Goal: Information Seeking & Learning: Learn about a topic

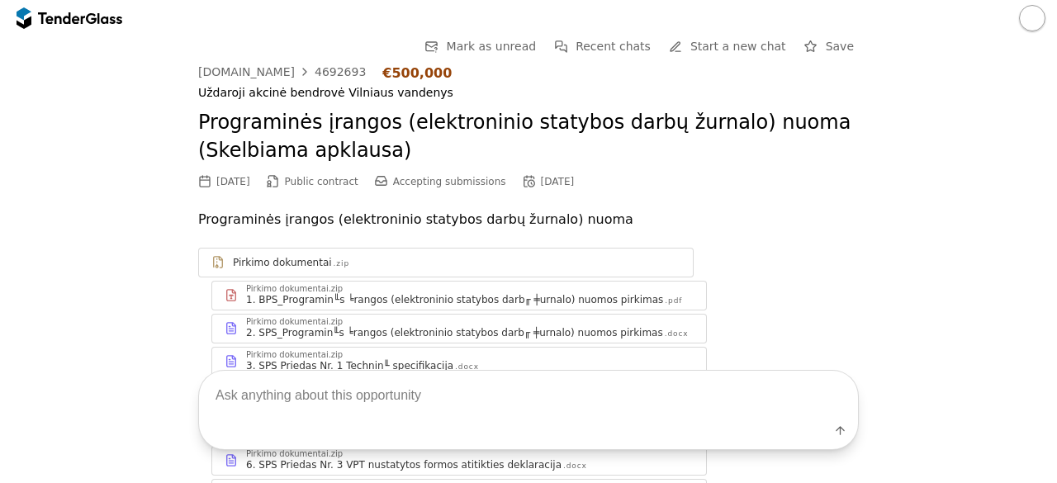
click at [98, 22] on div at bounding box center [109, 17] width 25 height 11
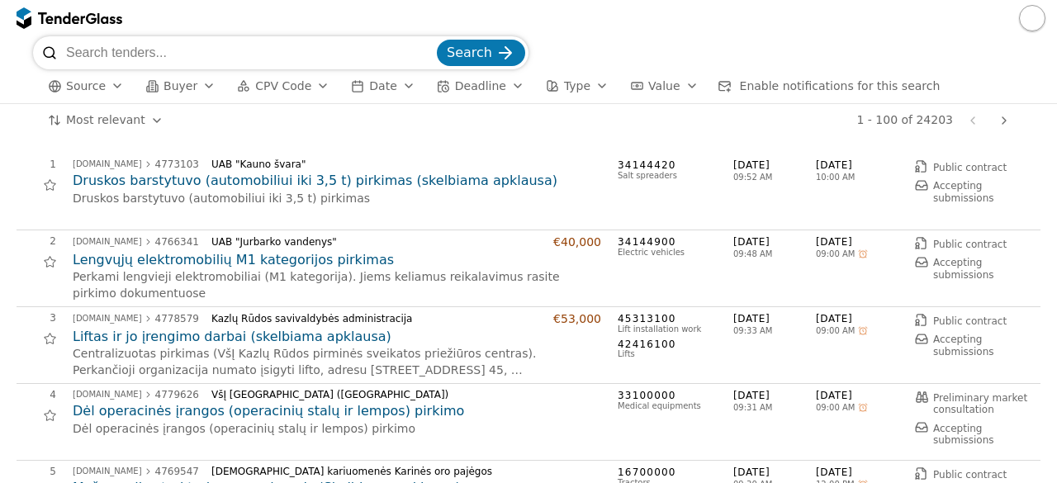
click at [187, 51] on input "search" at bounding box center [250, 52] width 368 height 33
click at [135, 54] on input "search" at bounding box center [250, 52] width 368 height 33
type input "programinė įranga"
click at [437, 40] on button "Search" at bounding box center [481, 53] width 88 height 26
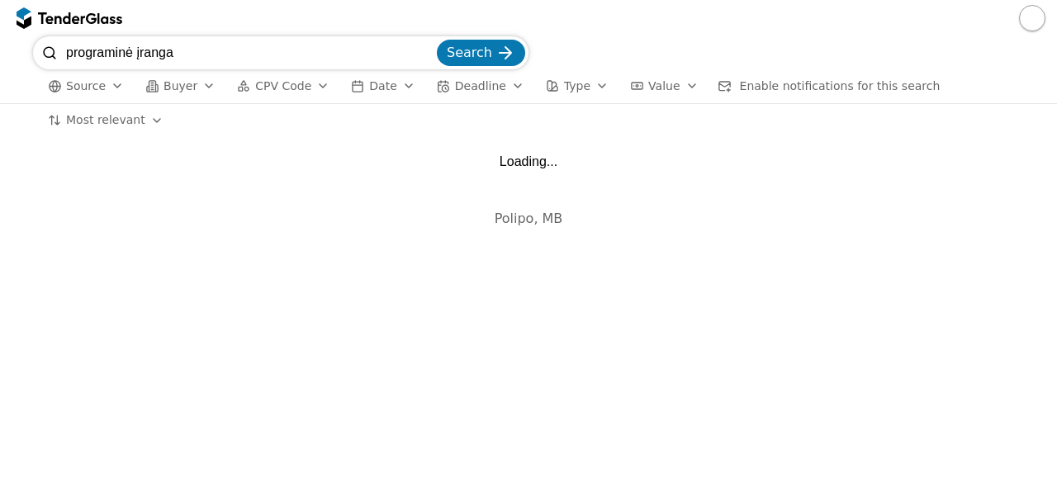
click at [0, 40] on div "programinė įranga Search Source Buyer CPV Code Date Deadline Type Value Enable …" at bounding box center [528, 70] width 1057 height 68
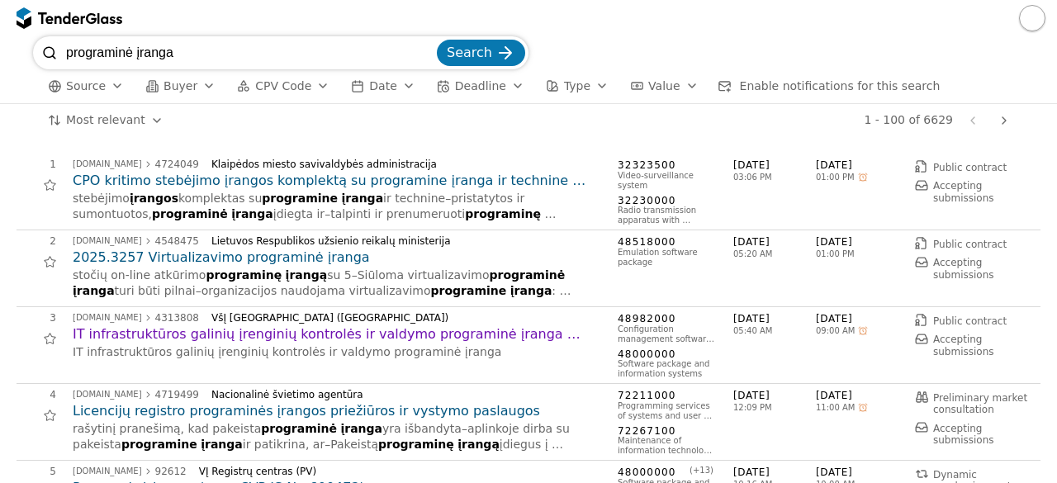
click at [426, 378] on div "3 viesiejipirkimai.lt 4313808 VšĮ Vilniaus universiteto ligoninė Santaros klini…" at bounding box center [529, 345] width 1024 height 77
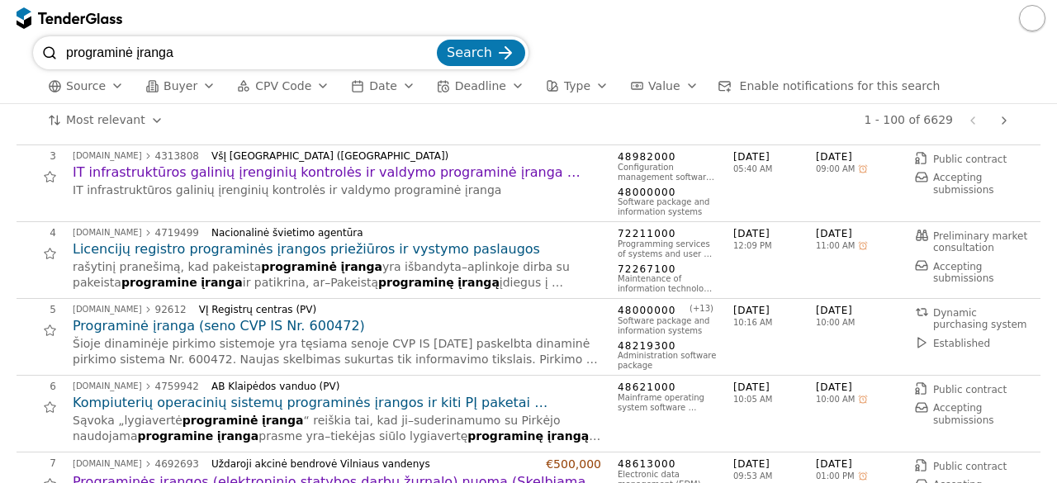
scroll to position [165, 0]
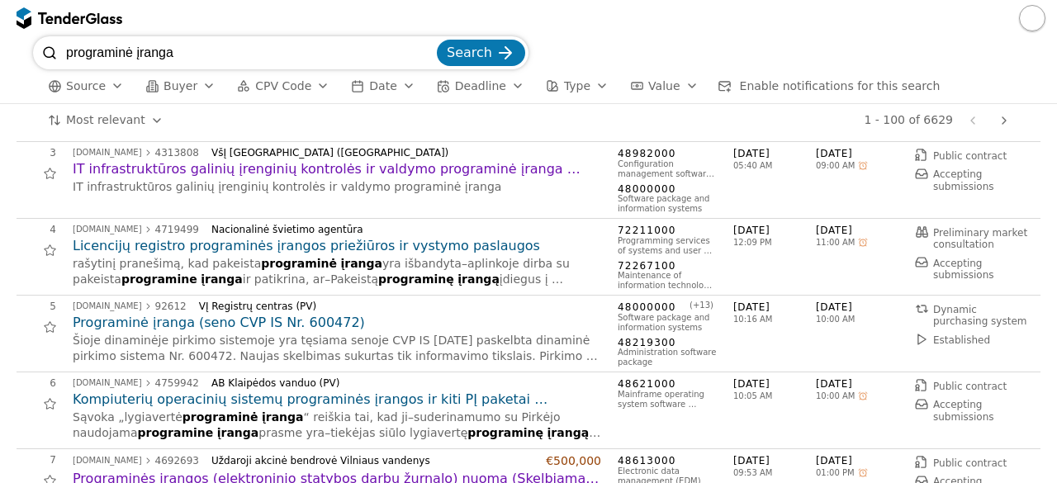
click at [431, 395] on h2 "Kompiuterių operacinių sistemų programinės įrangos ir kiti PĮ paketai (skelbiam…" at bounding box center [337, 400] width 529 height 18
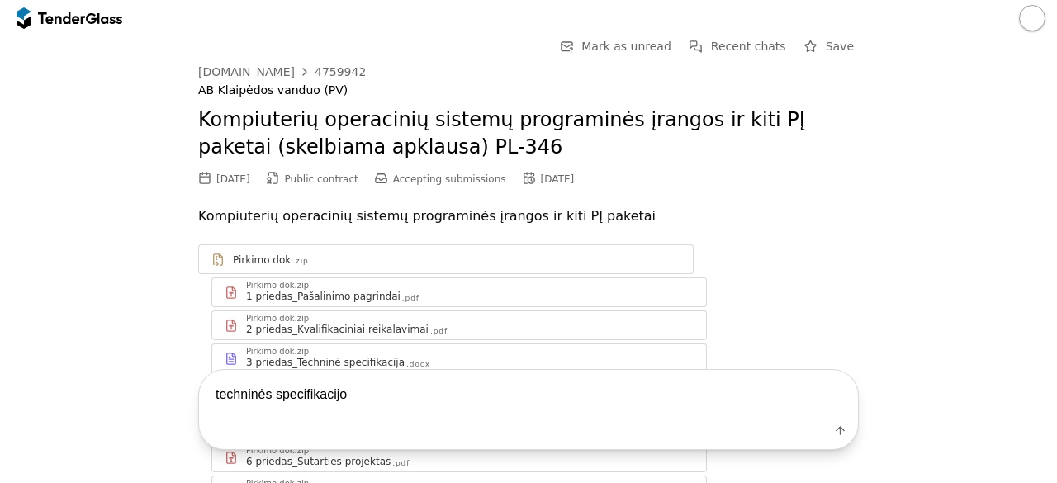
type textarea "techninės specifikacijos"
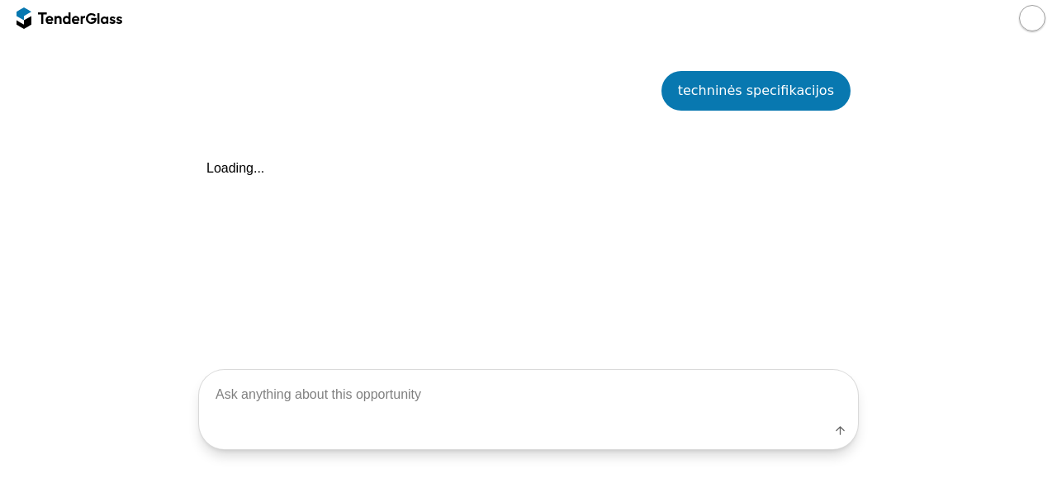
scroll to position [590, 0]
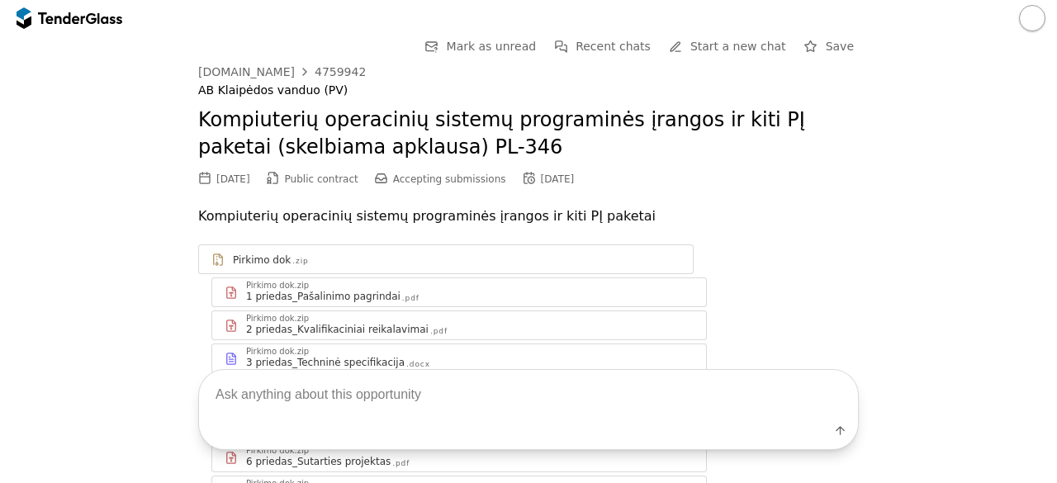
click at [117, 21] on div at bounding box center [109, 17] width 25 height 11
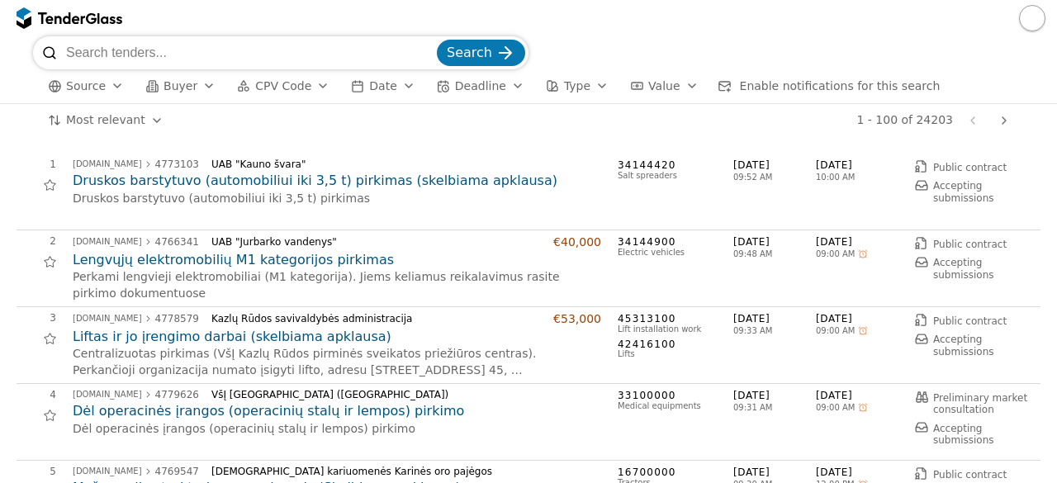
click at [302, 50] on input "search" at bounding box center [250, 52] width 368 height 33
type input "kuras"
click at [475, 55] on span "Search" at bounding box center [469, 53] width 45 height 16
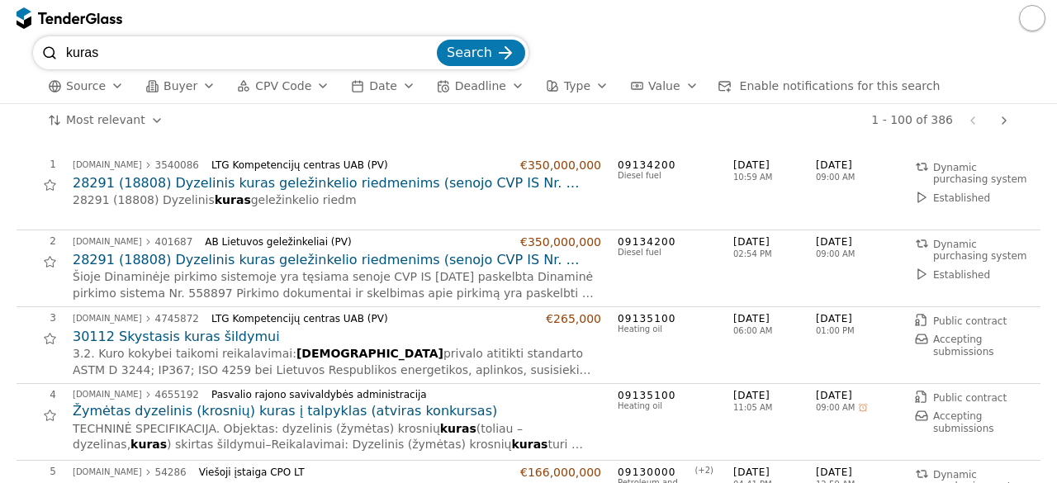
click at [380, 179] on h2 "28291 (18808) Dyzelinis kuras geležinkelio riedmenims (senojo CVP IS Nr. 558897)" at bounding box center [337, 183] width 529 height 18
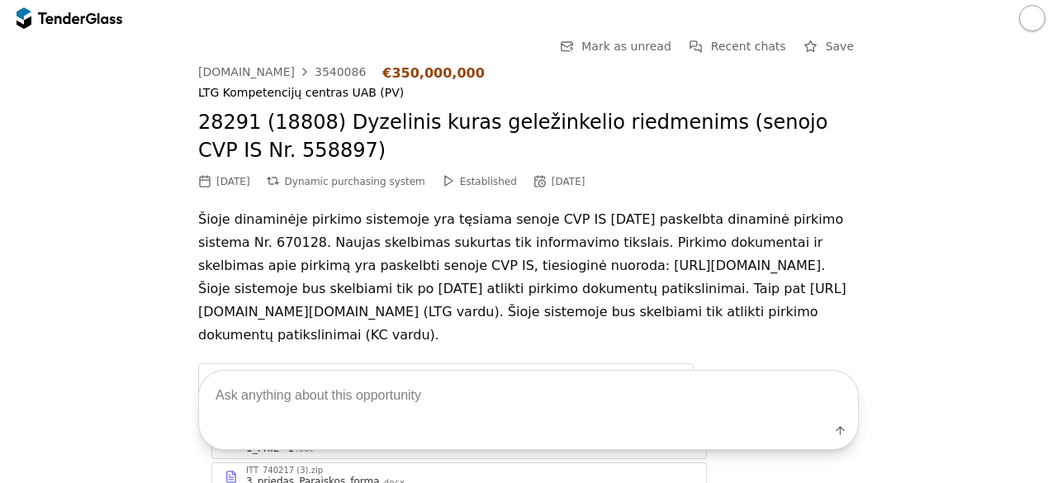
scroll to position [217, 0]
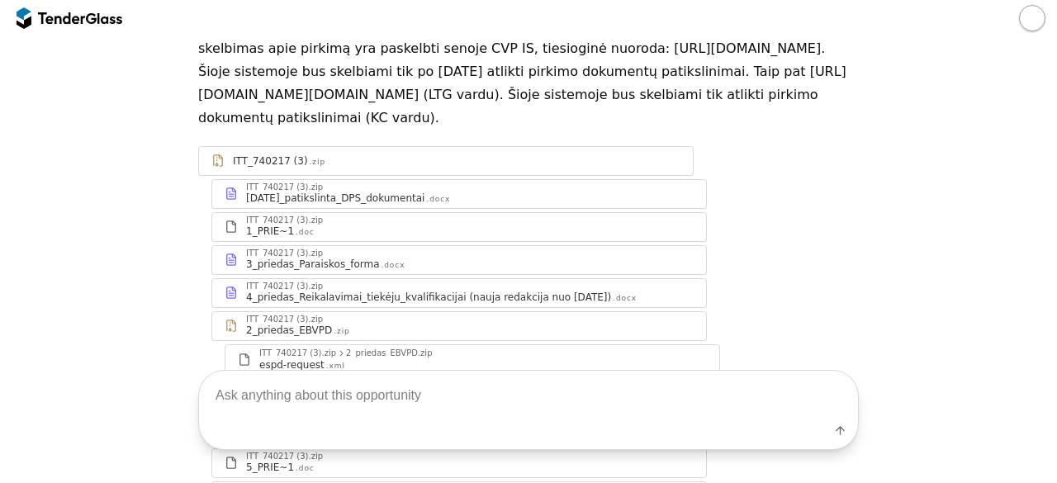
click at [392, 411] on textarea at bounding box center [528, 395] width 659 height 49
type textarea "techninės specifikacijos"
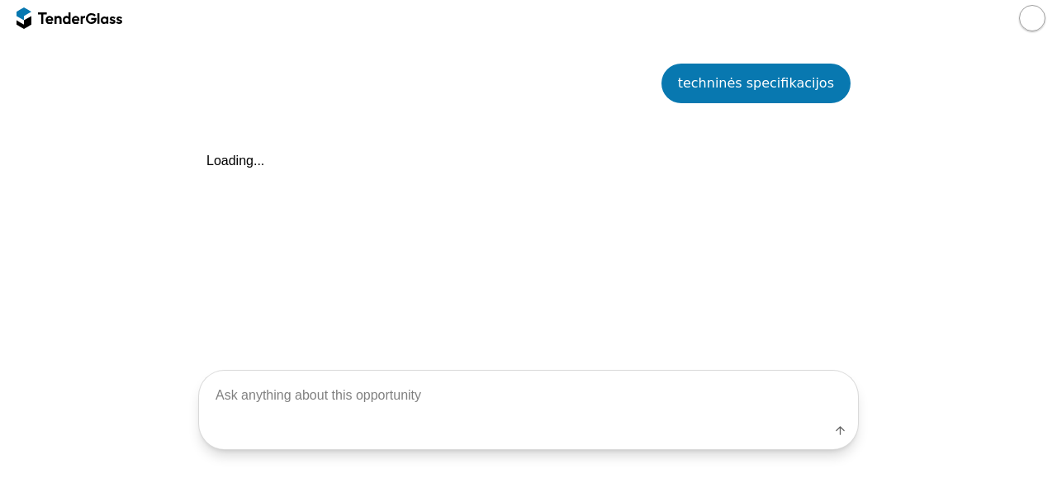
scroll to position [768, 0]
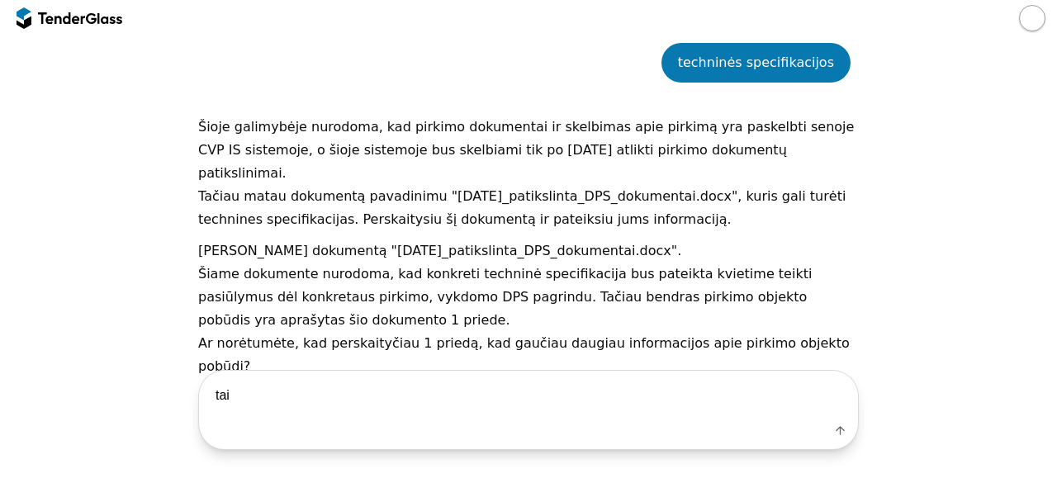
type textarea "taip"
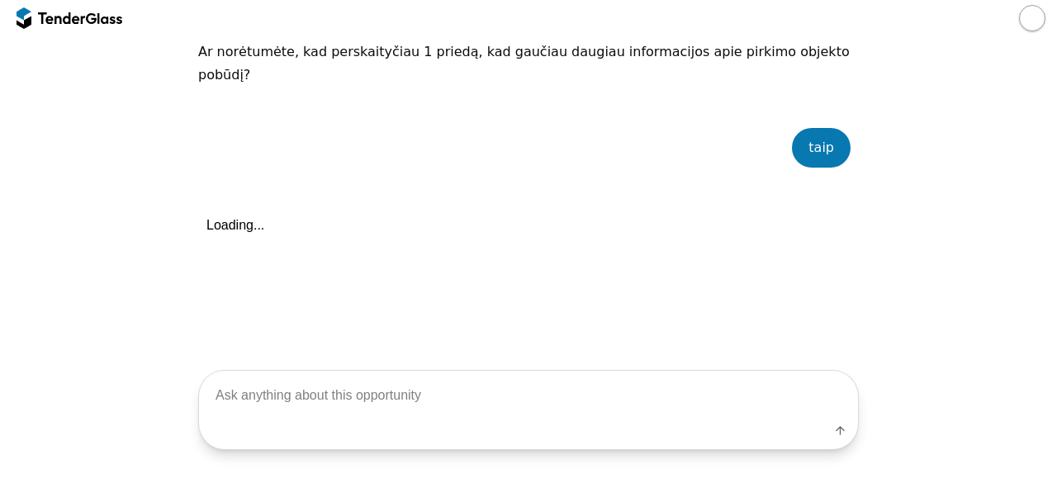
scroll to position [1099, 0]
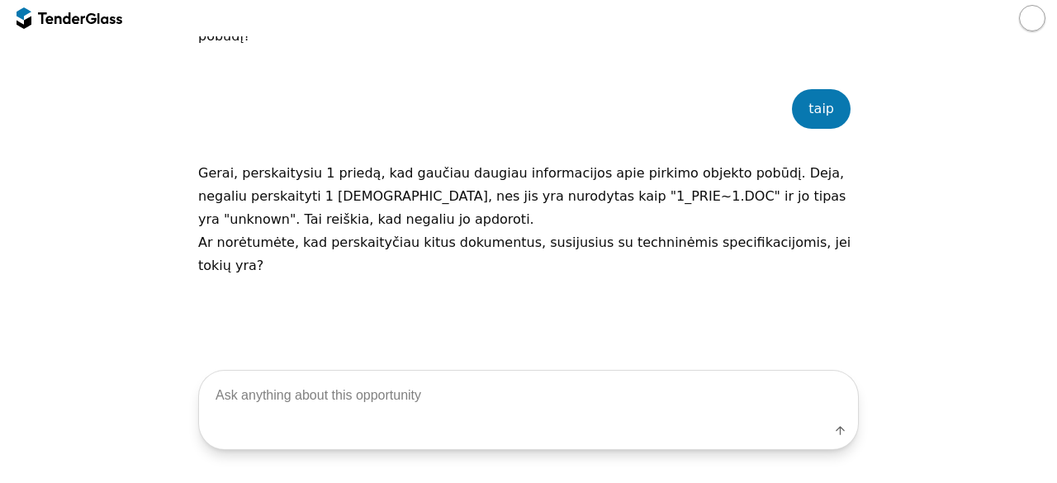
click at [392, 411] on textarea at bounding box center [528, 395] width 659 height 49
type textarea "taip"
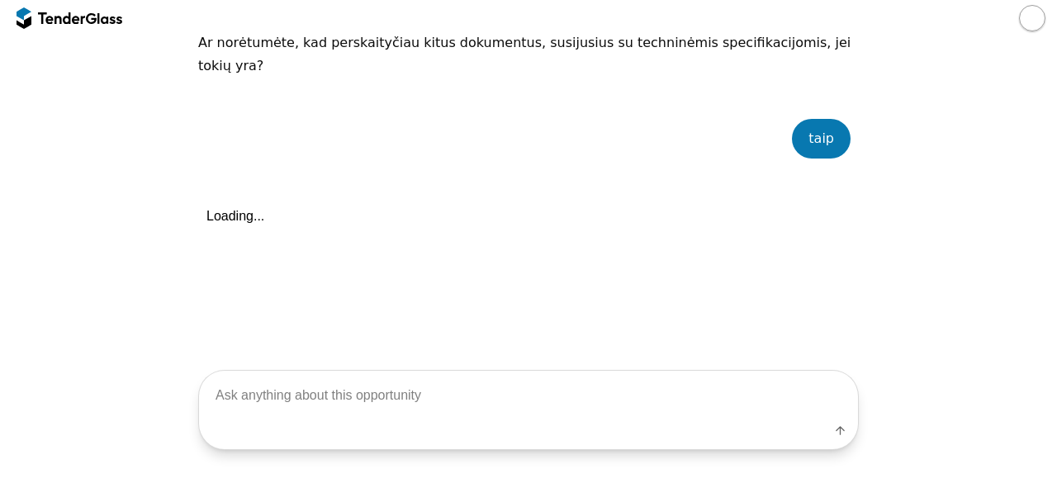
scroll to position [1305, 0]
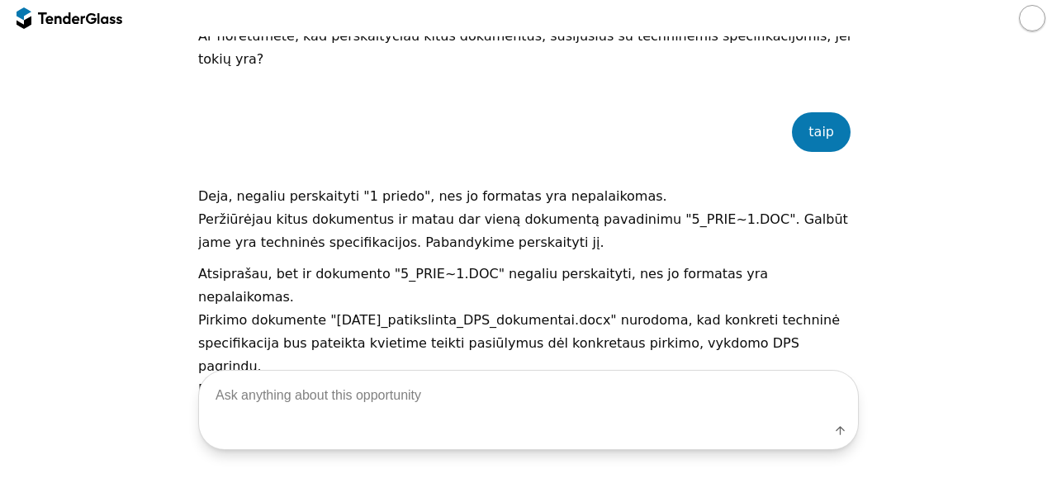
click at [392, 411] on textarea at bounding box center [528, 395] width 659 height 49
type textarea "pristatymo terminai"
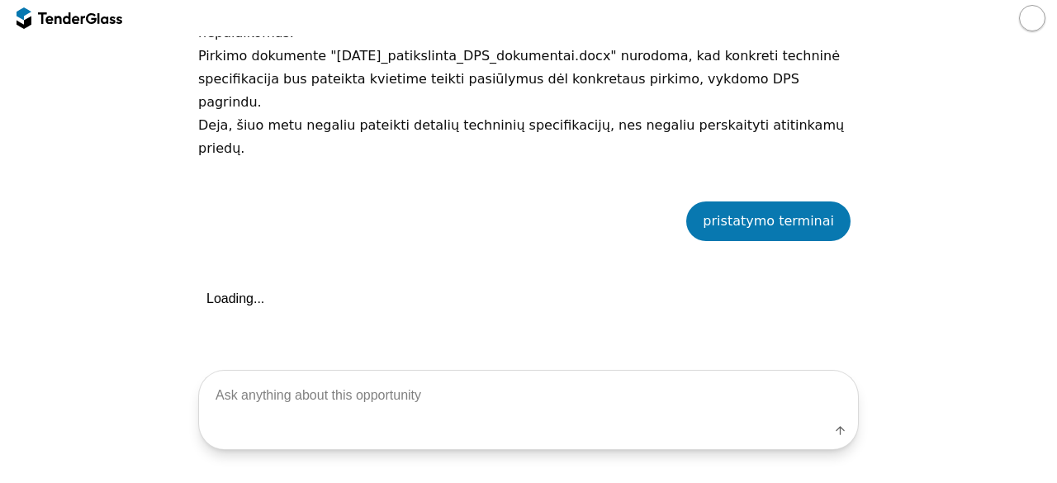
scroll to position [1590, 0]
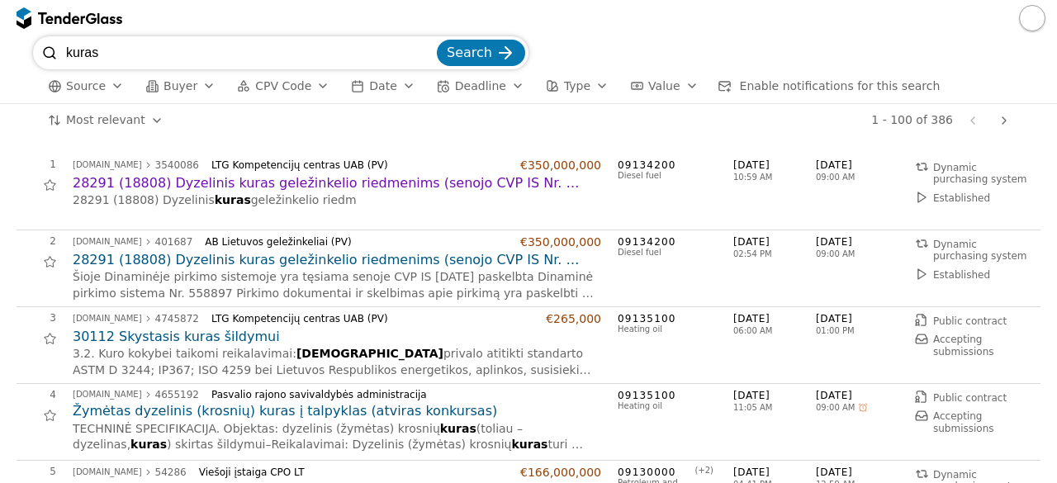
click at [339, 260] on h2 "28291 (18808) Dyzelinis kuras geležinkelio riedmenims (senojo CVP IS Nr. 558897)" at bounding box center [337, 260] width 529 height 18
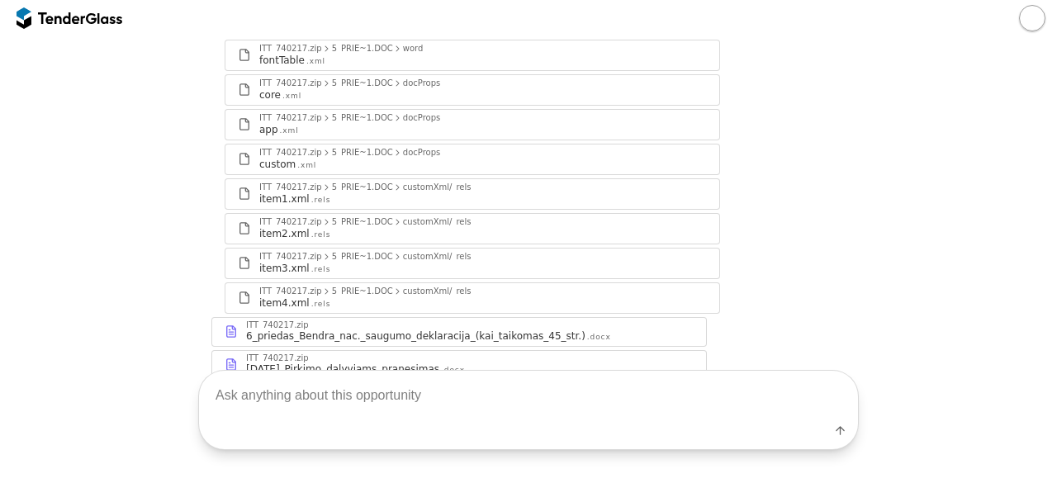
scroll to position [2584, 0]
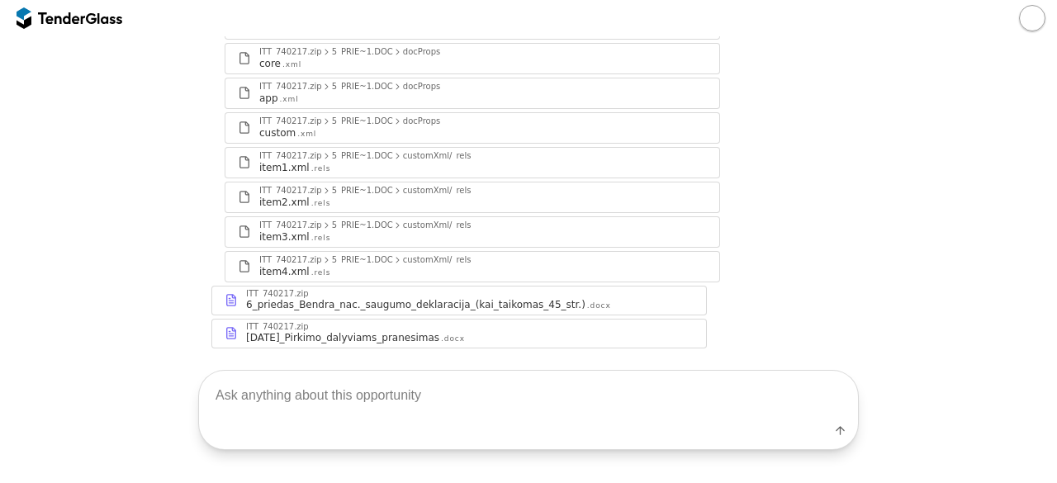
click at [506, 393] on textarea at bounding box center [528, 395] width 659 height 49
type textarea "techninės specifikacijos"
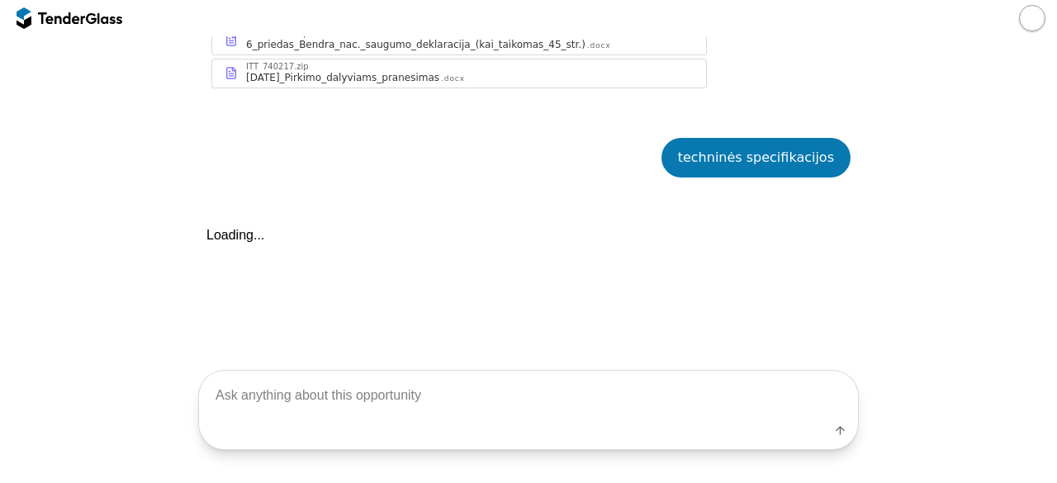
scroll to position [2882, 0]
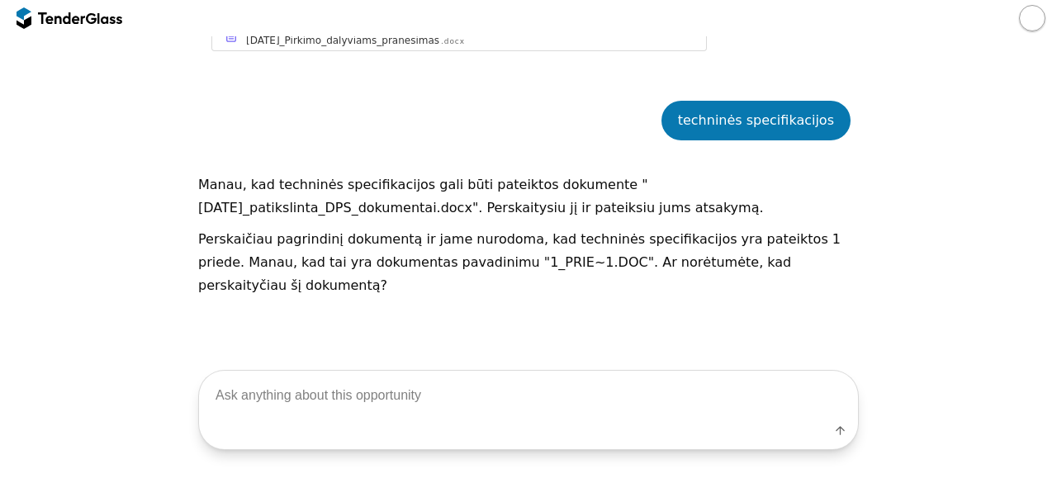
click at [506, 393] on textarea at bounding box center [528, 395] width 659 height 49
type textarea "taip"
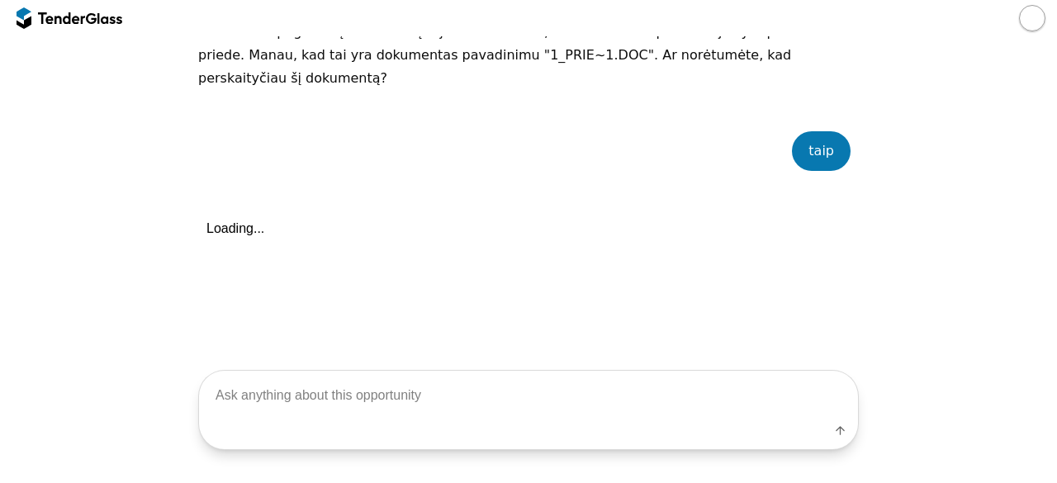
scroll to position [3096, 0]
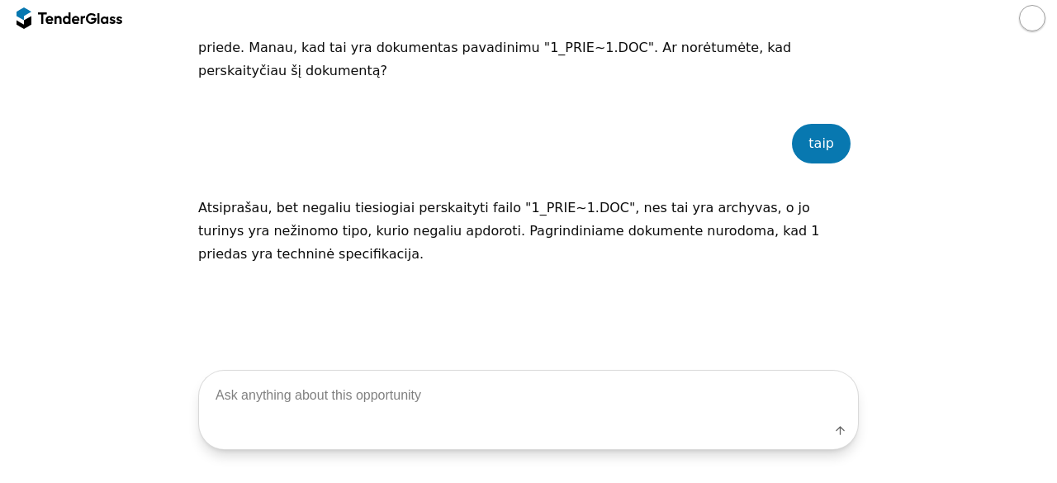
click at [35, 16] on div at bounding box center [70, 18] width 106 height 26
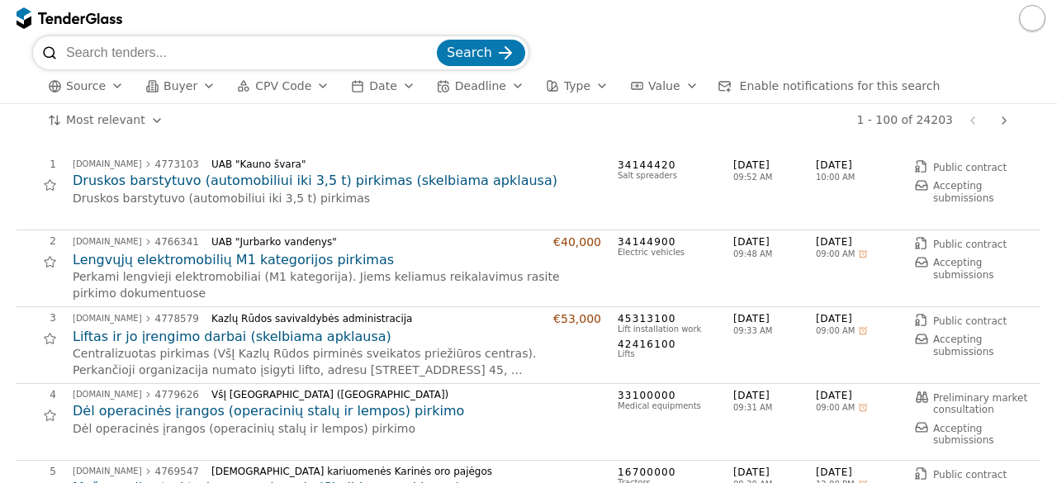
click at [220, 47] on input "search" at bounding box center [250, 52] width 368 height 33
type input "dyzelinas"
click at [437, 40] on button "Search" at bounding box center [481, 53] width 88 height 26
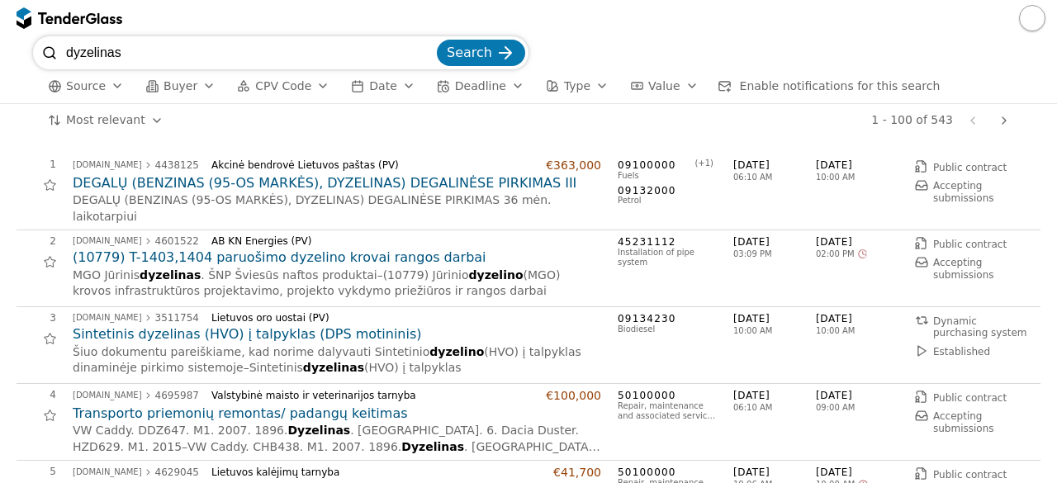
click at [443, 183] on h2 "DEGALŲ (BENZINAS (95-OS MARKĖS), DYZELINAS) DEGALINĖSE PIRKIMAS III" at bounding box center [337, 183] width 529 height 18
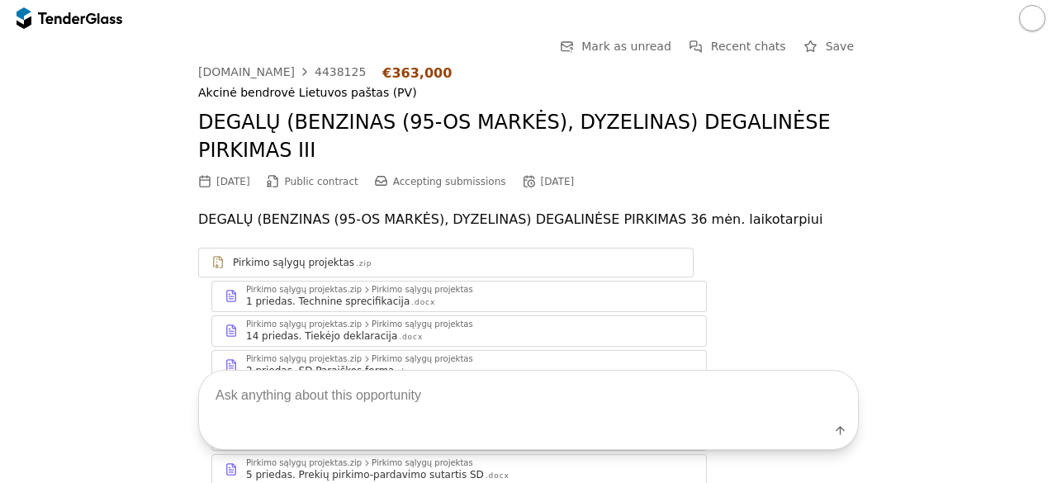
click at [639, 179] on div "09/11/2025 Public contract Accepting submissions 10/13/2025" at bounding box center [528, 182] width 661 height 18
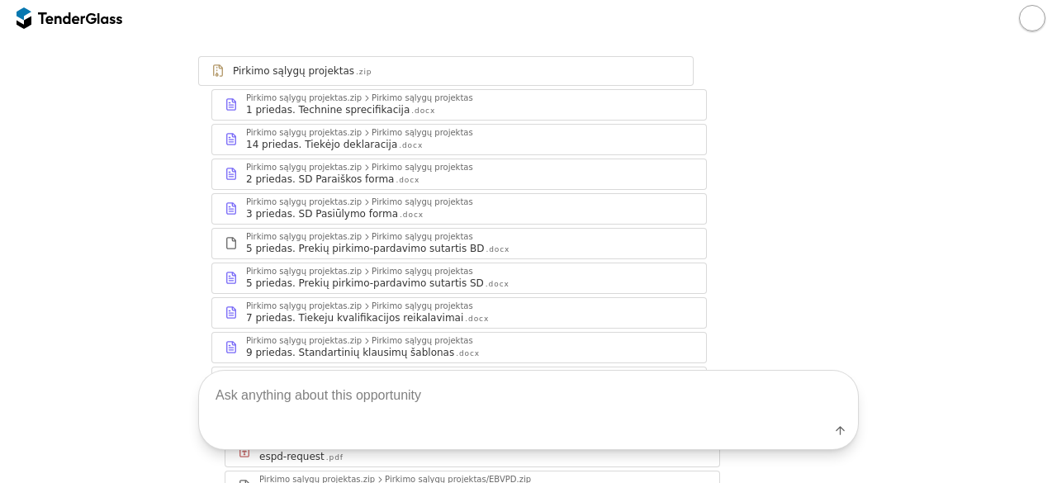
scroll to position [198, 0]
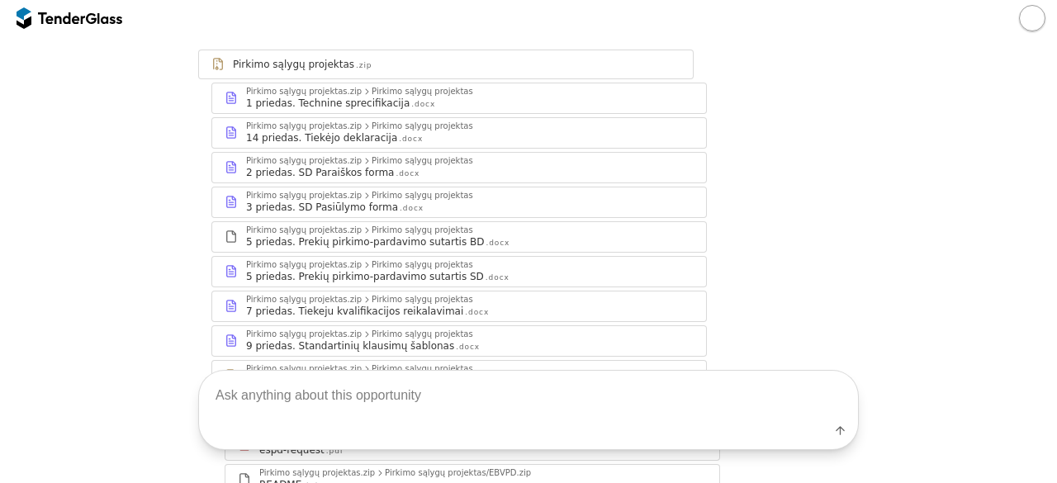
click at [400, 394] on textarea at bounding box center [528, 395] width 659 height 49
type textarea "techninės specifikacijos"
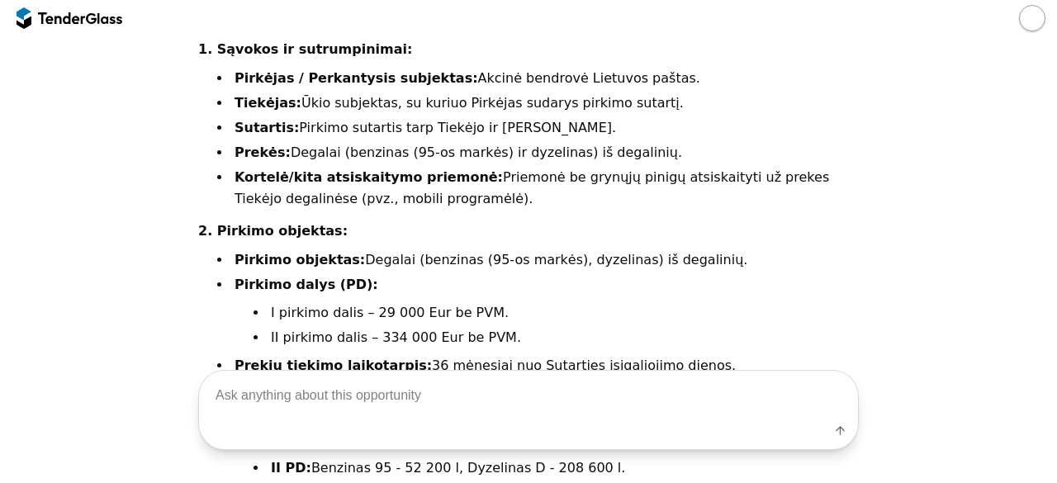
scroll to position [1043, 0]
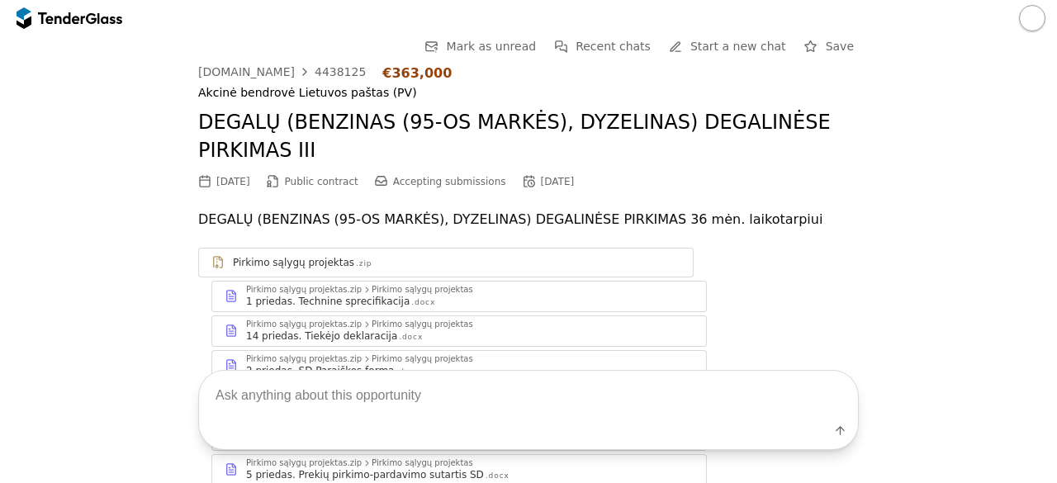
click at [71, 18] on div at bounding box center [61, 17] width 46 height 11
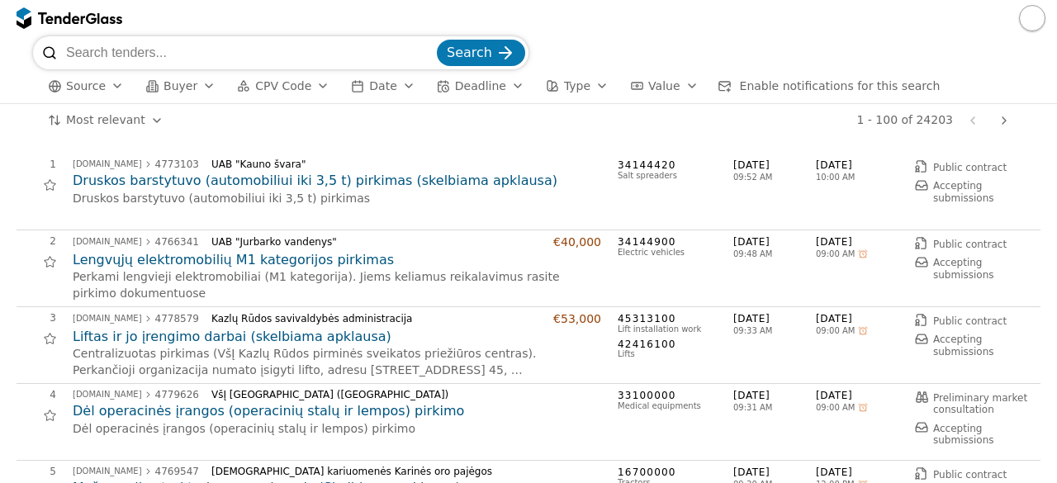
click at [216, 65] on input "search" at bounding box center [250, 52] width 368 height 33
click at [113, 55] on input "search" at bounding box center [250, 52] width 368 height 33
type input "baldai"
click at [468, 52] on span "Search" at bounding box center [469, 53] width 45 height 16
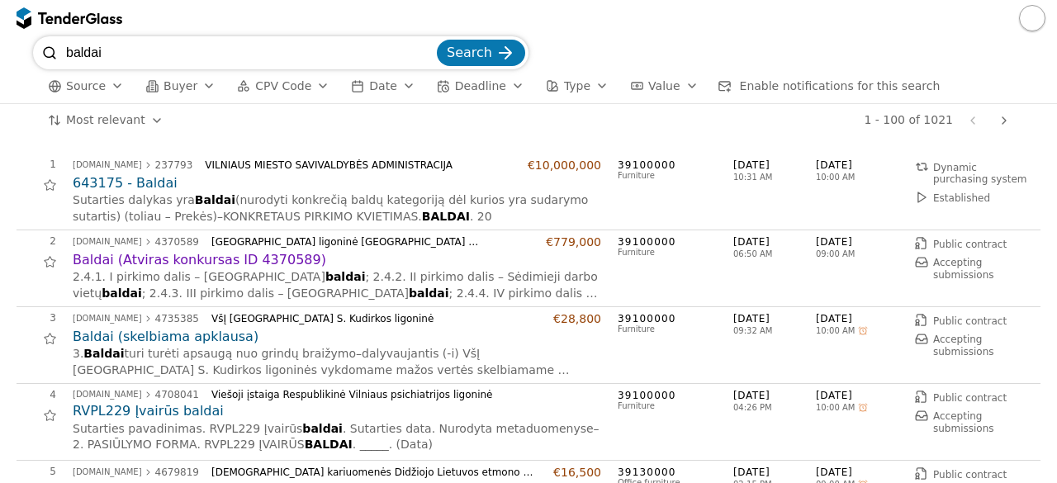
click at [512, 231] on div "2 viesiejipirkimai.lt 4370589 Lietuvos sveikatos mokslų universiteto ligoninė K…" at bounding box center [529, 268] width 1024 height 77
click at [216, 259] on h2 "Baldai (Atviras konkursas ID 4370589)" at bounding box center [337, 260] width 529 height 18
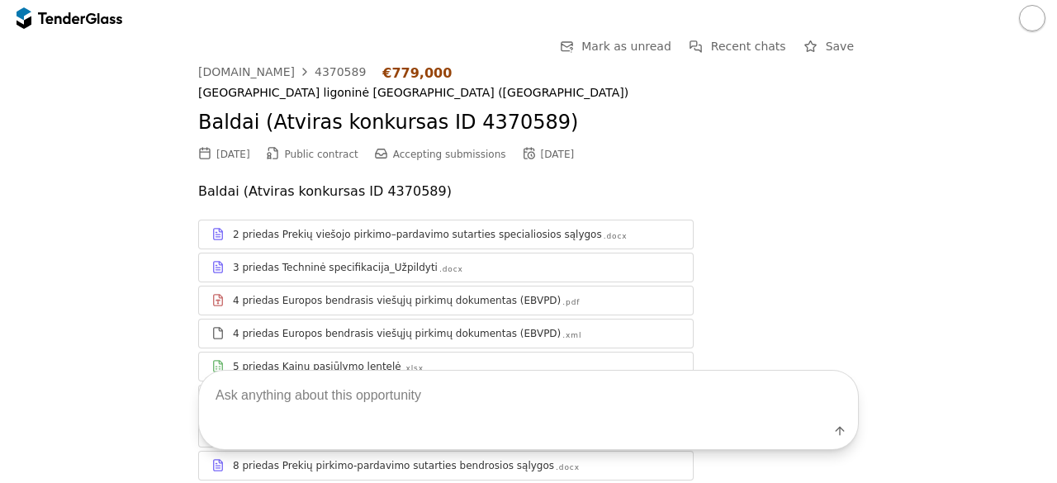
click at [288, 407] on textarea at bounding box center [528, 395] width 659 height 49
type textarea "techninės specifikacijos"
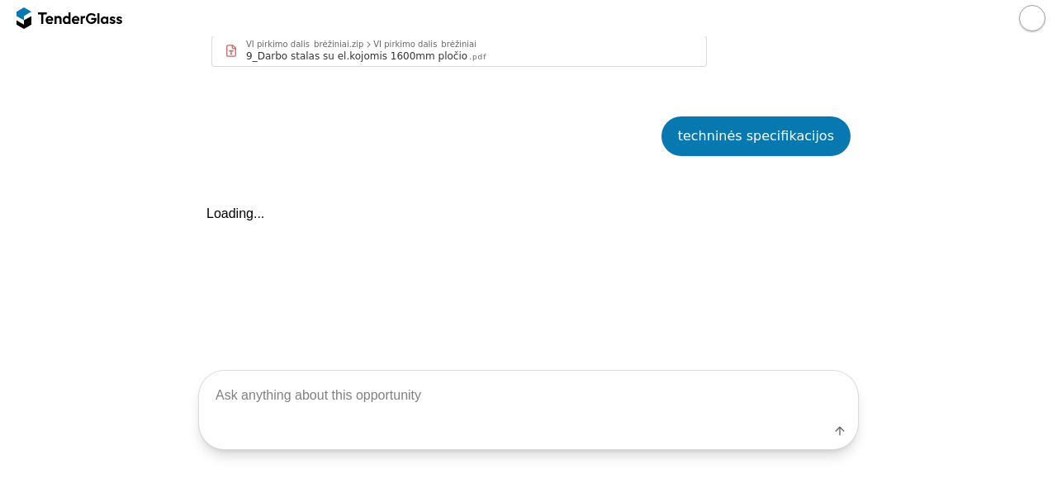
scroll to position [3842, 0]
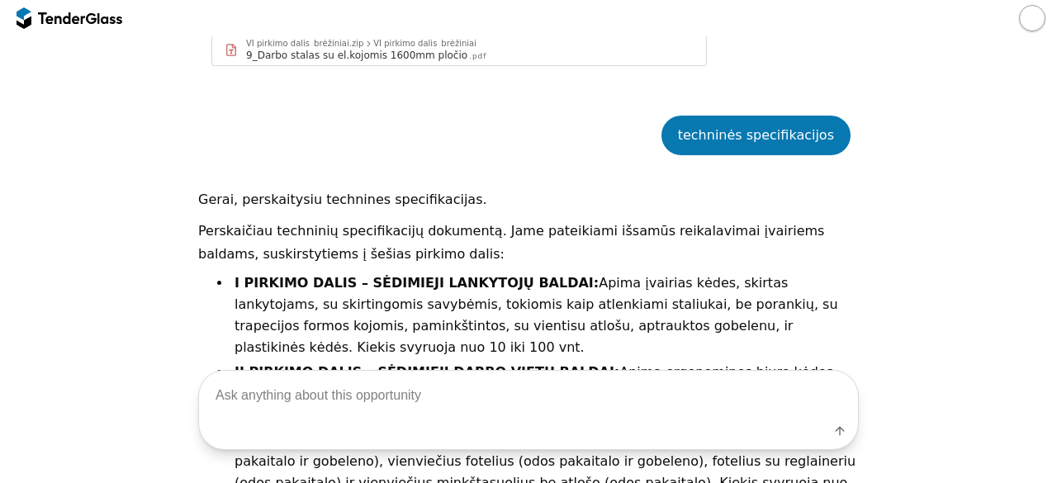
click at [97, 26] on div at bounding box center [70, 18] width 106 height 26
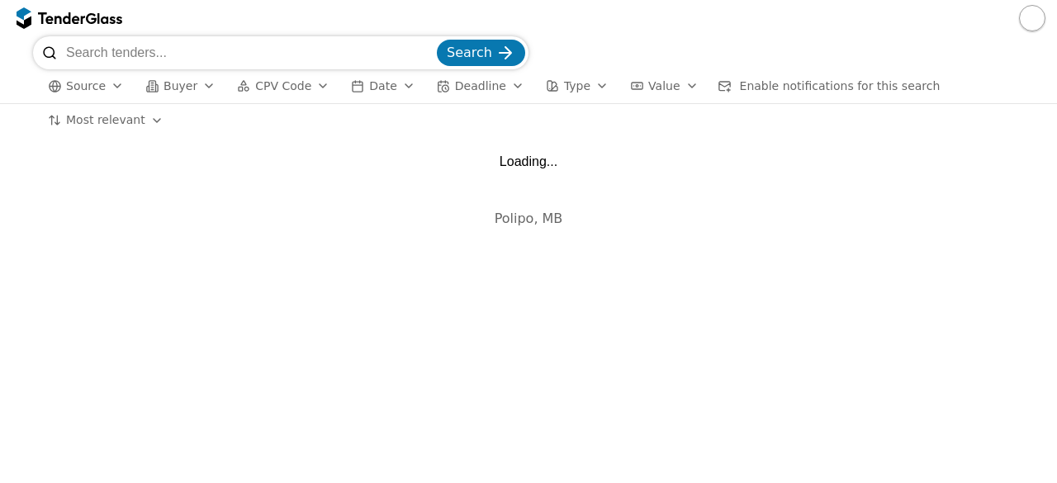
click at [152, 45] on input "search" at bounding box center [250, 52] width 368 height 33
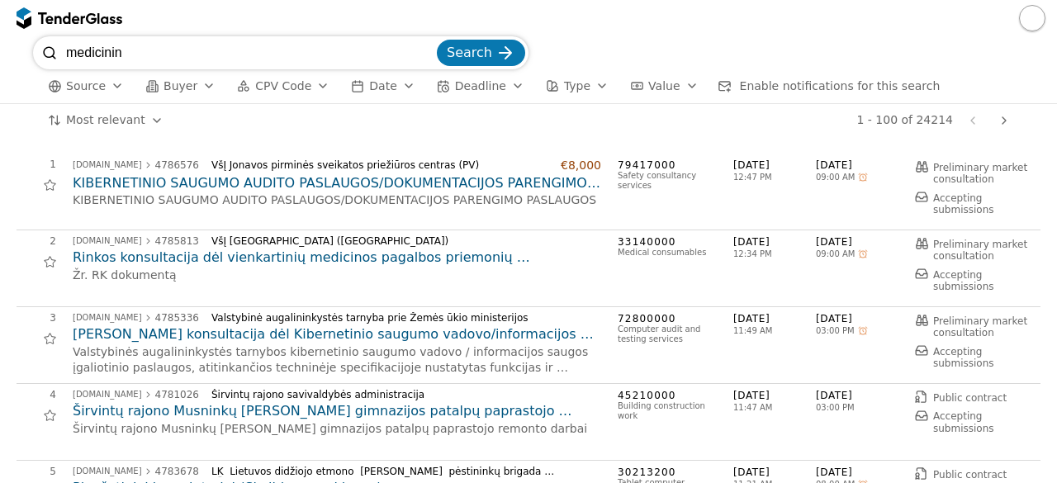
click at [172, 2] on div at bounding box center [528, 18] width 1057 height 36
click at [149, 56] on input "medicinin" at bounding box center [250, 52] width 368 height 33
click at [130, 52] on input "medicinin" at bounding box center [250, 52] width 368 height 33
type input "medicininė įranga"
click at [479, 49] on span "Search" at bounding box center [469, 53] width 45 height 16
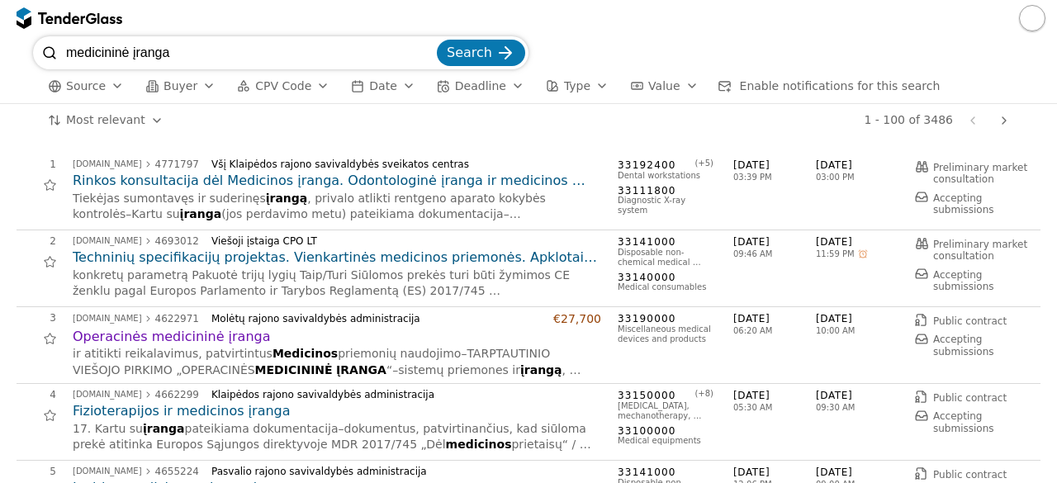
click at [205, 340] on h2 "Operacinės medicininė įranga" at bounding box center [337, 337] width 529 height 18
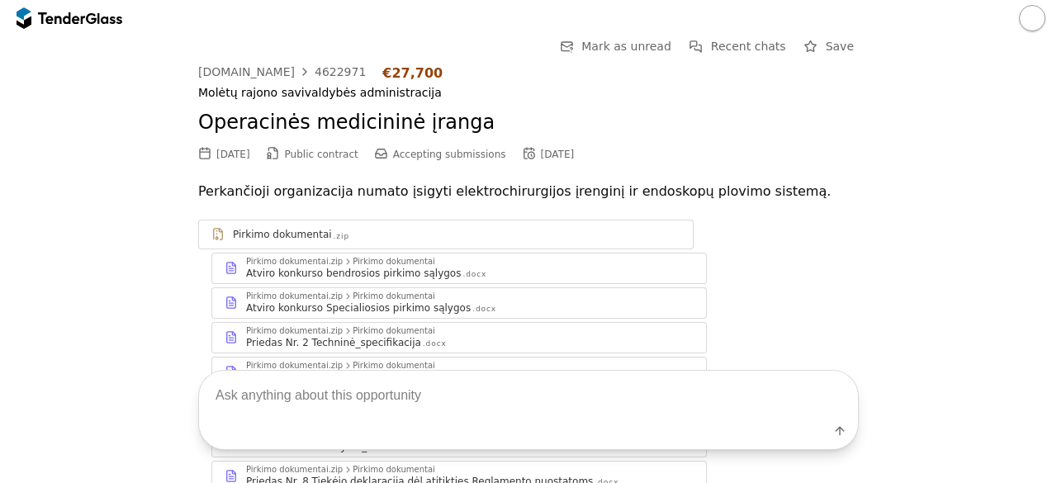
click at [344, 389] on textarea at bounding box center [528, 395] width 659 height 49
type textarea "techninės specifikacijos"
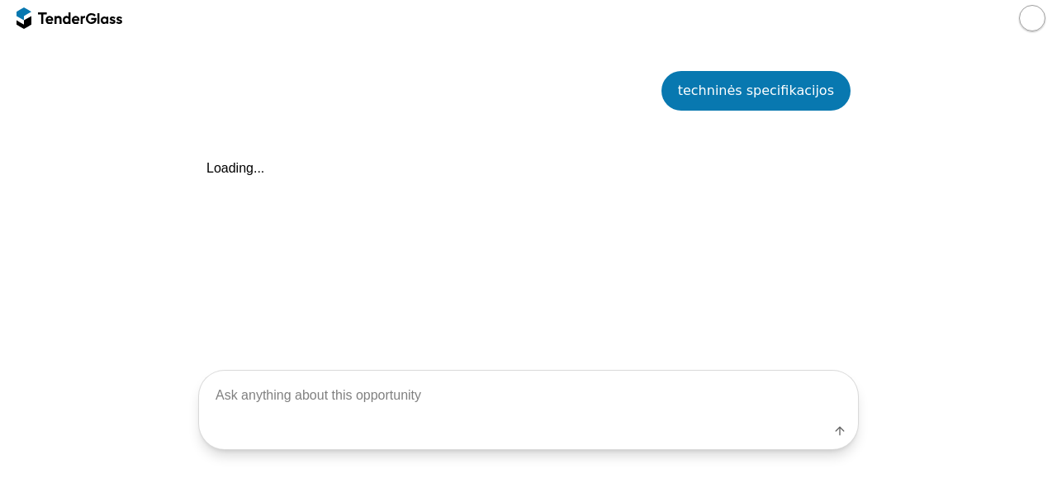
scroll to position [542, 0]
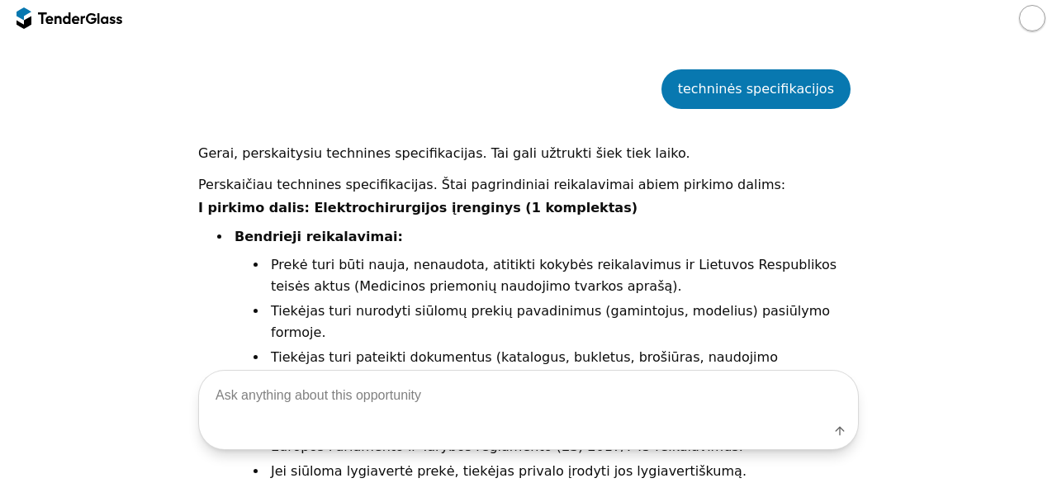
click at [552, 98] on div "techninės specifikacijos" at bounding box center [528, 89] width 661 height 89
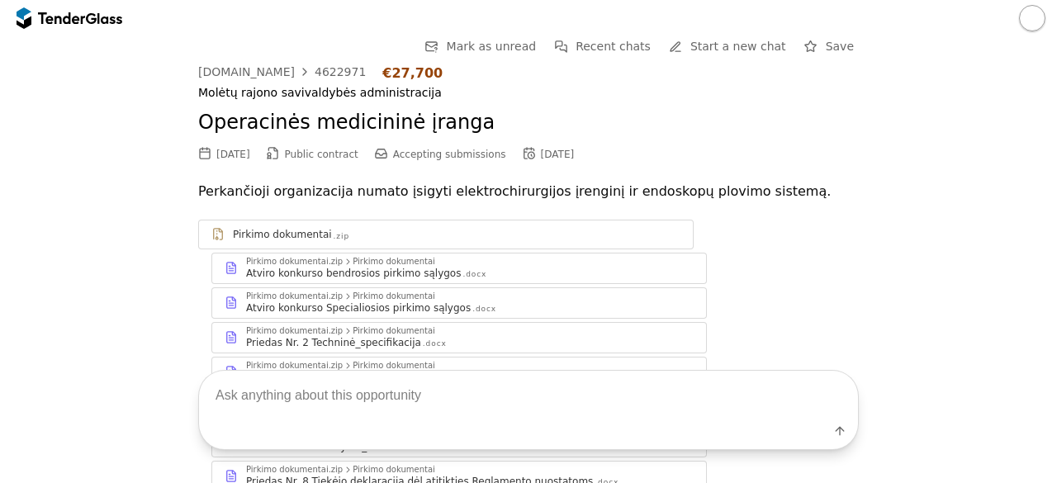
click at [69, 26] on div at bounding box center [70, 18] width 106 height 26
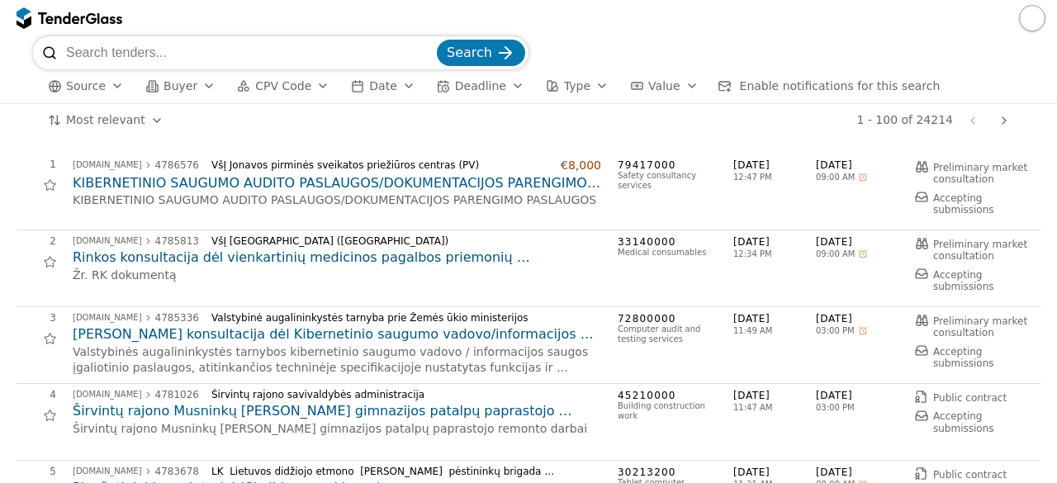
click at [197, 45] on input "search" at bounding box center [250, 52] width 368 height 33
type input "dujotiekis"
click at [464, 52] on span "Search" at bounding box center [469, 53] width 45 height 16
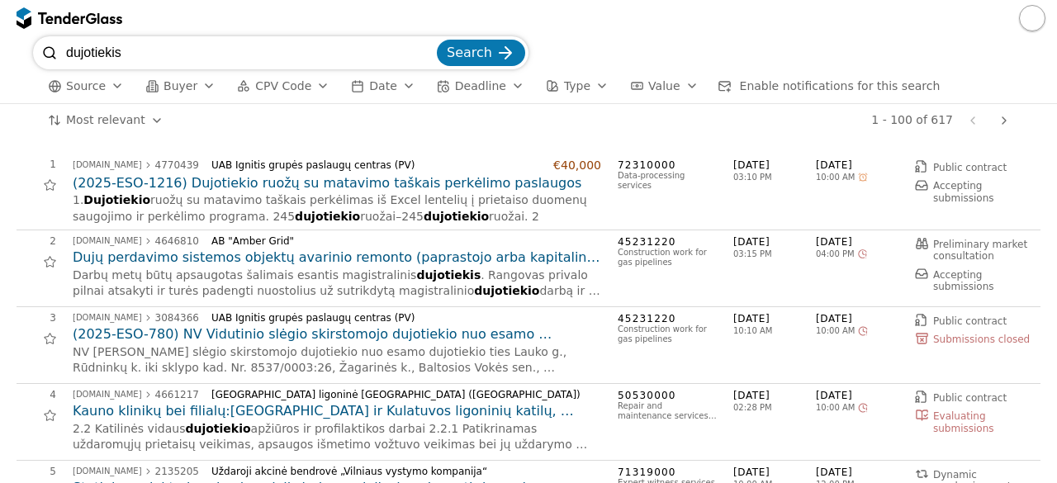
click at [464, 52] on span "Search" at bounding box center [469, 53] width 45 height 16
click at [385, 188] on h2 "(2025-ESO-1216) Dujotiekio ruožų su matavimo taškais perkėlimo paslaugos" at bounding box center [337, 183] width 529 height 18
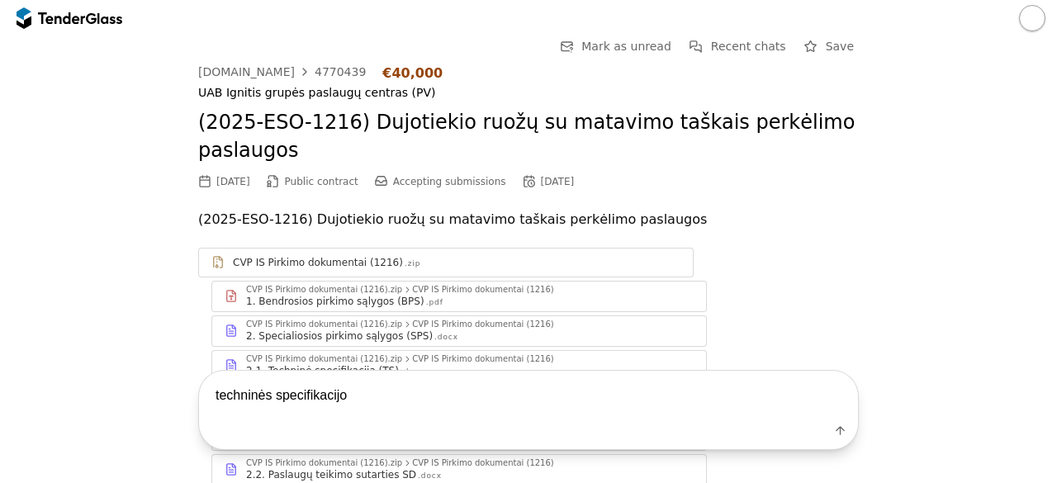
type textarea "techninės specifikacijos"
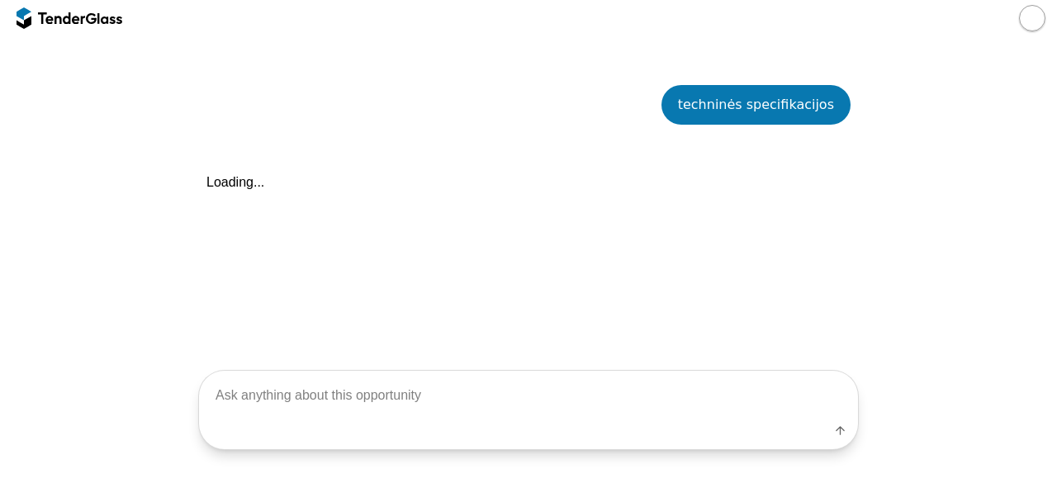
scroll to position [706, 0]
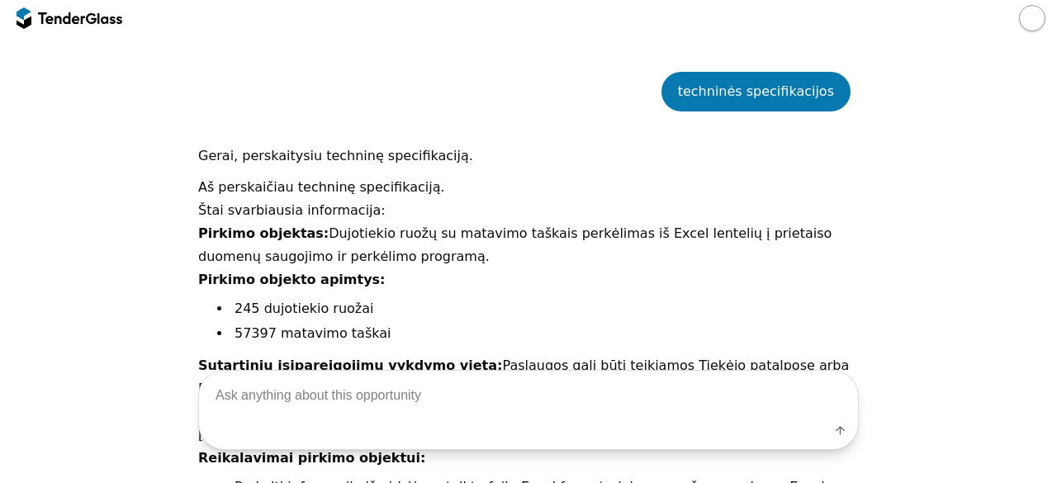
click at [516, 304] on li "245 dujotiekio ruožai" at bounding box center [545, 308] width 628 height 21
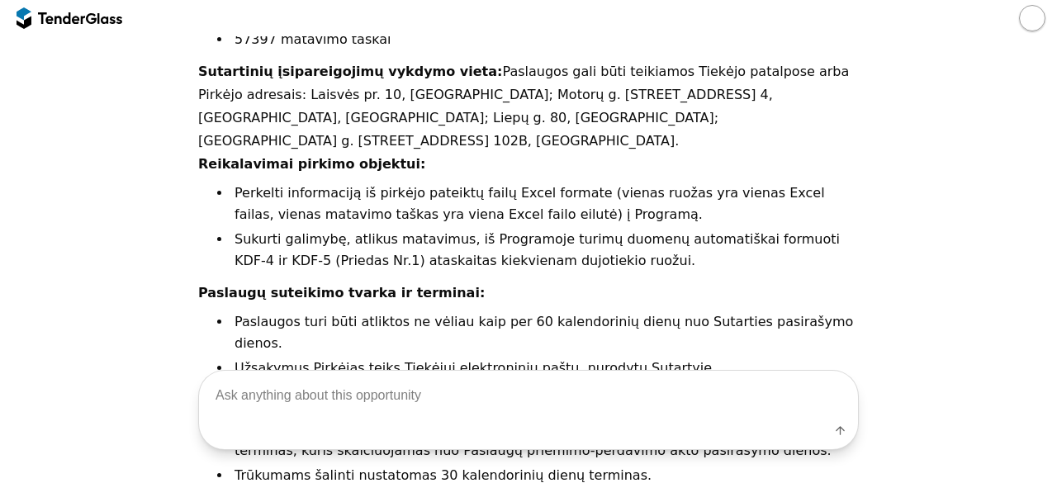
scroll to position [1043, 0]
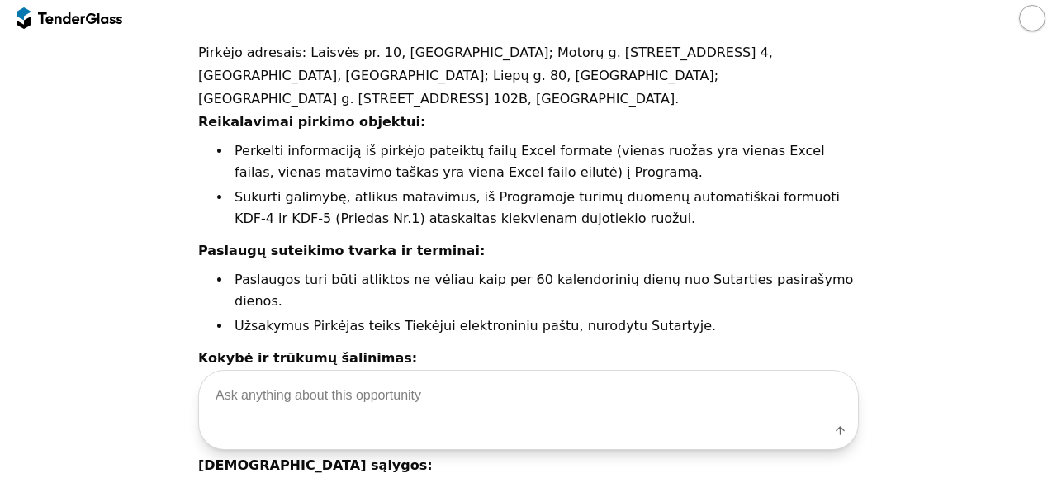
click at [65, 24] on div at bounding box center [70, 18] width 106 height 26
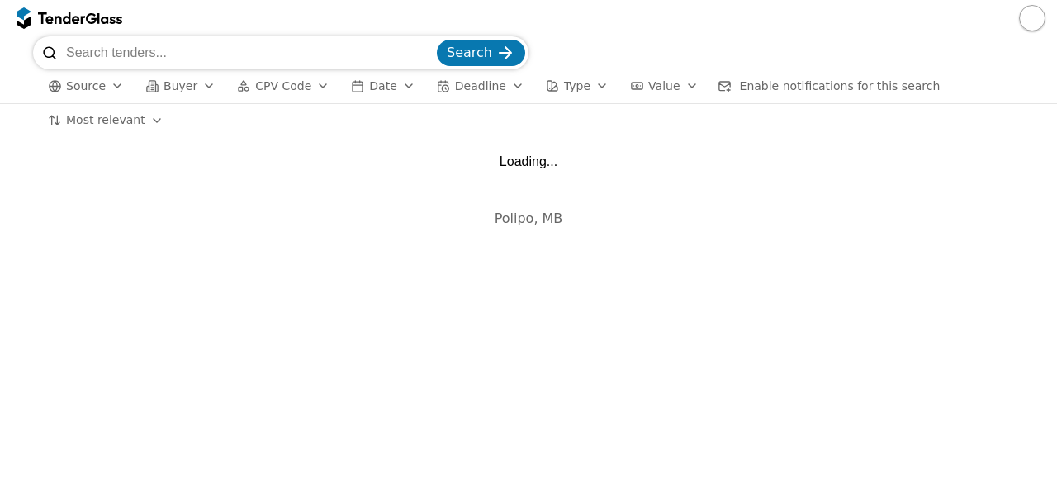
click at [99, 47] on input "search" at bounding box center [250, 52] width 368 height 33
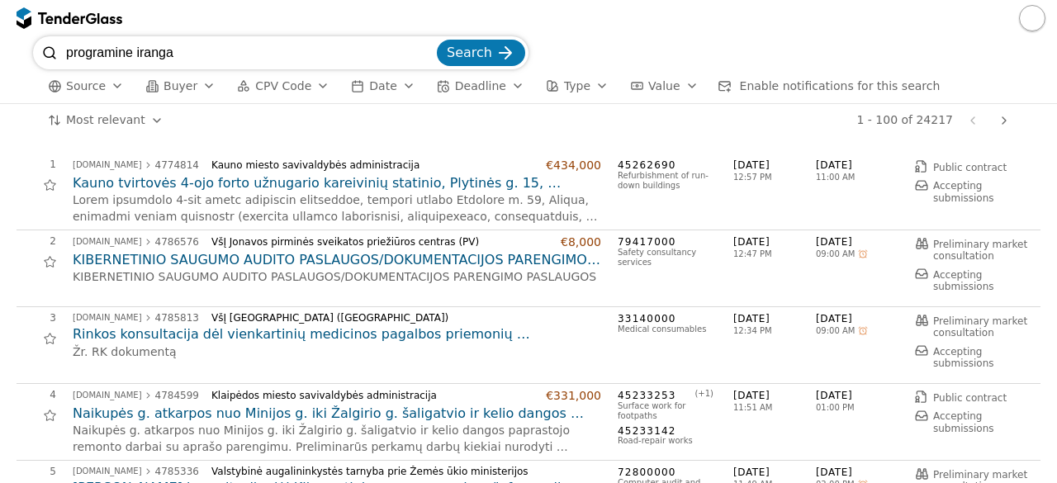
type input "programine iranga"
click at [437, 40] on button "Search" at bounding box center [481, 53] width 88 height 26
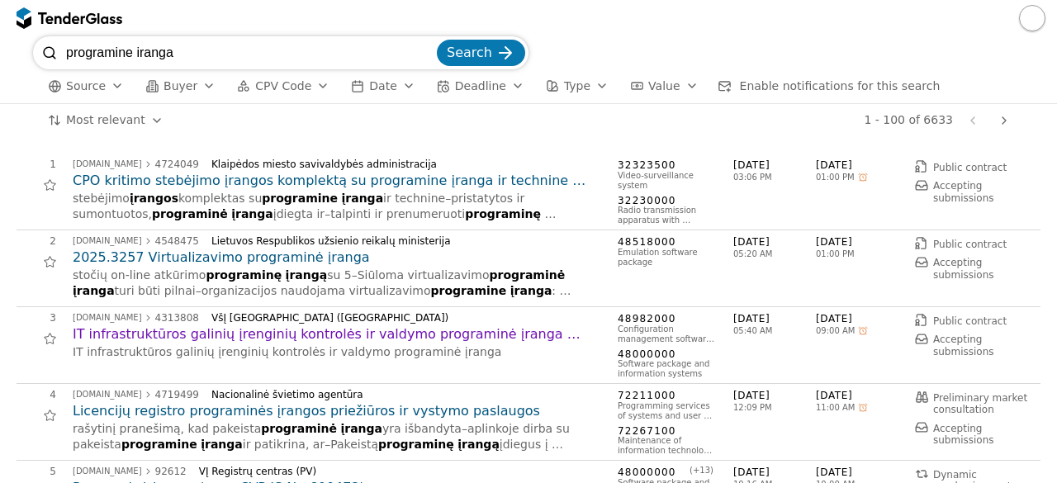
click at [230, 130] on div "1 - 100 of 6633 Previous page Next page" at bounding box center [597, 120] width 838 height 33
click at [433, 244] on div "Lietuvos Respublikos užsienio reikalų ministerija" at bounding box center [399, 241] width 377 height 12
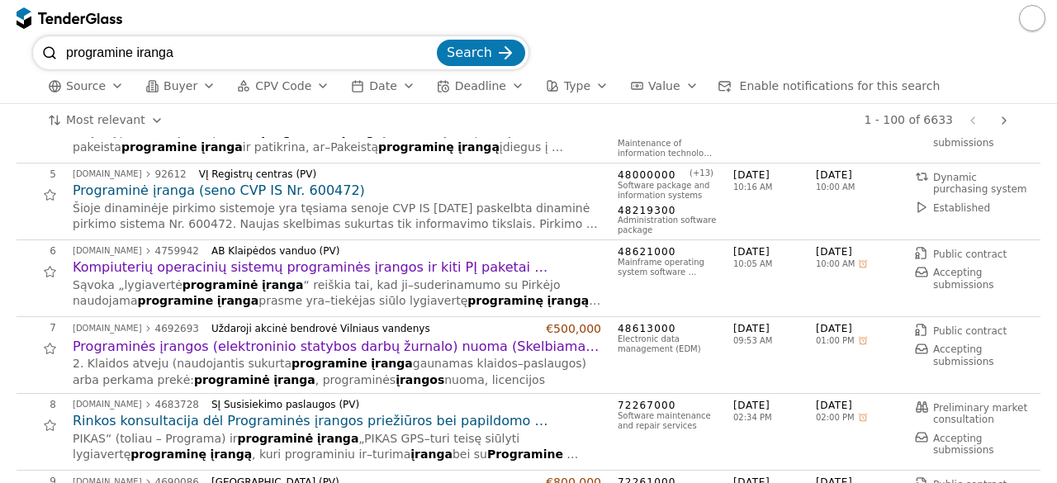
scroll to position [330, 0]
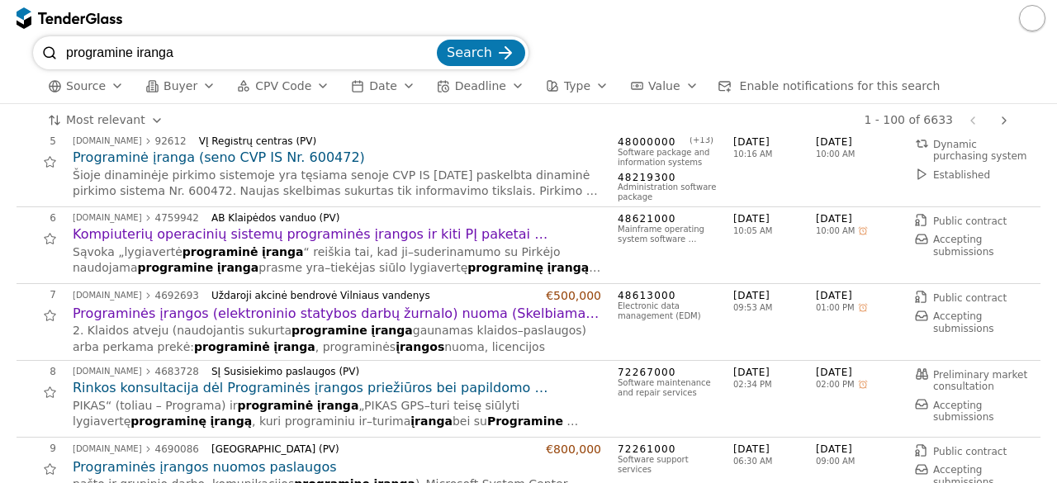
click at [435, 227] on h2 "Kompiuterių operacinių sistemų programinės įrangos ir kiti PĮ paketai (skelbiam…" at bounding box center [337, 235] width 529 height 18
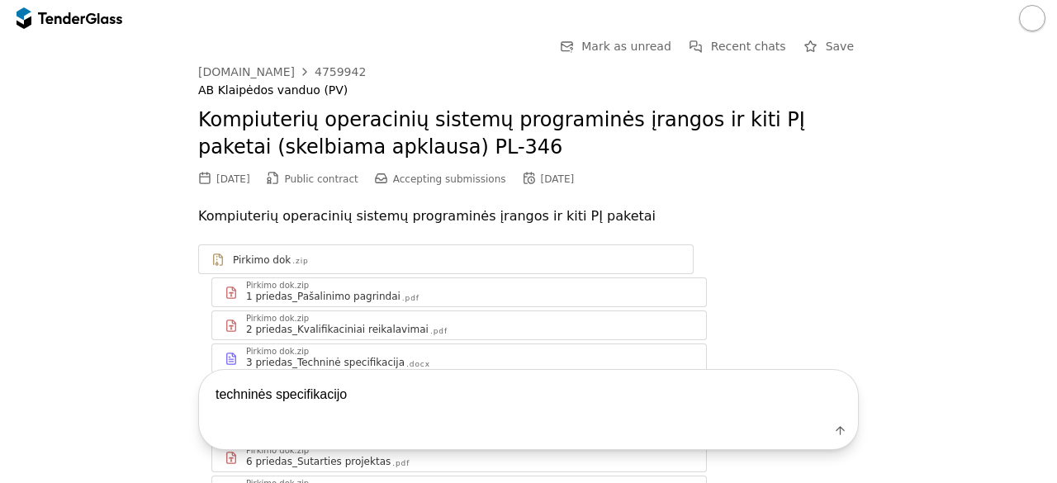
type textarea "techninės specifikacijos"
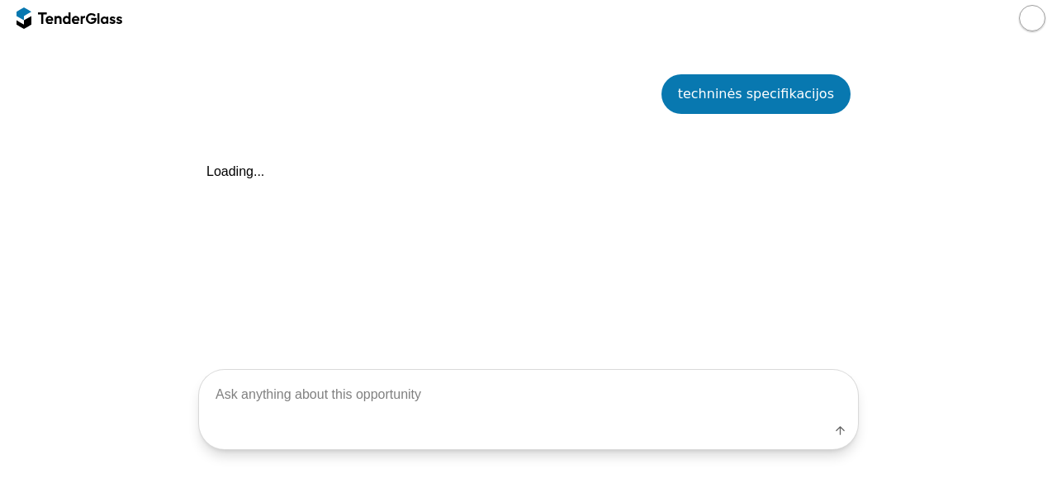
scroll to position [590, 0]
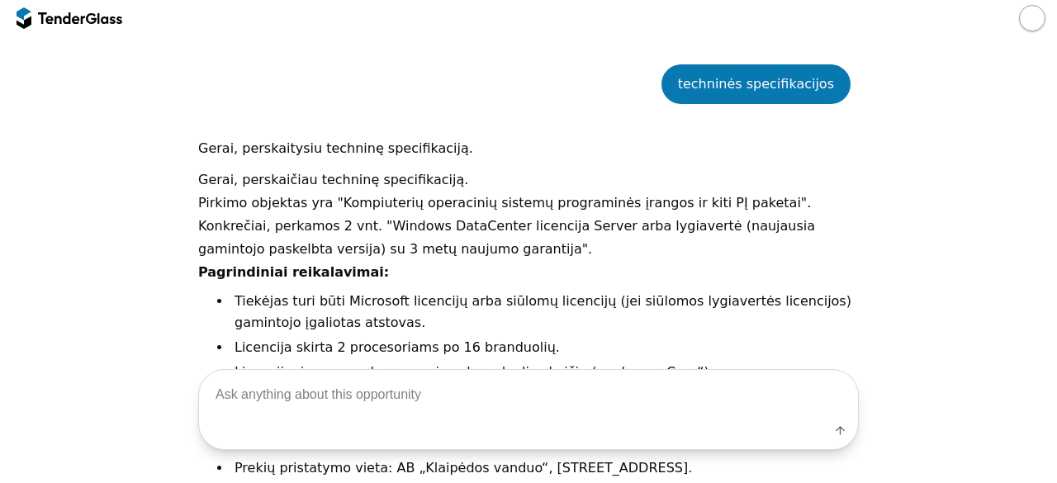
click at [432, 242] on p "Pirkimo objektas yra "Kompiuterių operacinių sistemų programinės įrangos ir kit…" at bounding box center [528, 226] width 661 height 69
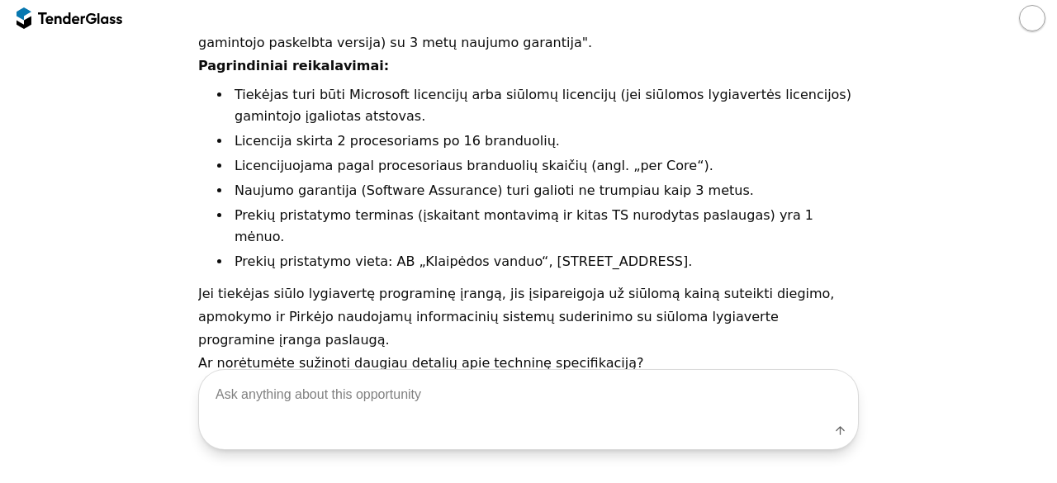
scroll to position [797, 0]
click at [391, 397] on textarea at bounding box center [528, 395] width 659 height 49
type textarea "plačiau"
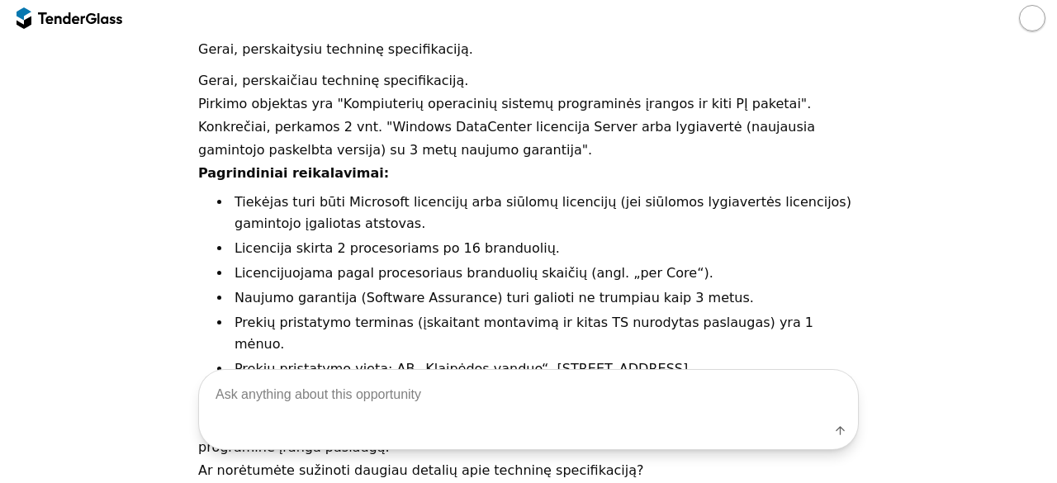
scroll to position [697, 0]
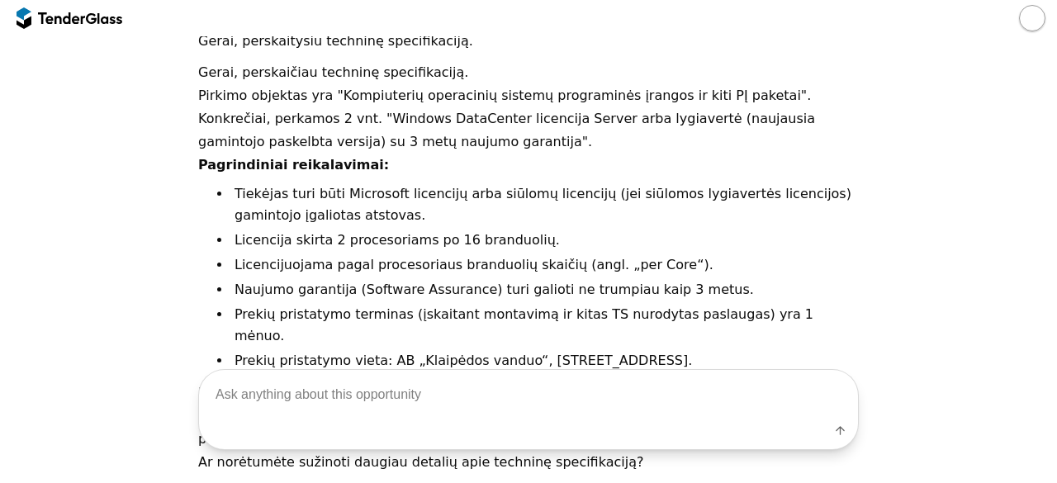
click at [71, 14] on div at bounding box center [61, 17] width 46 height 11
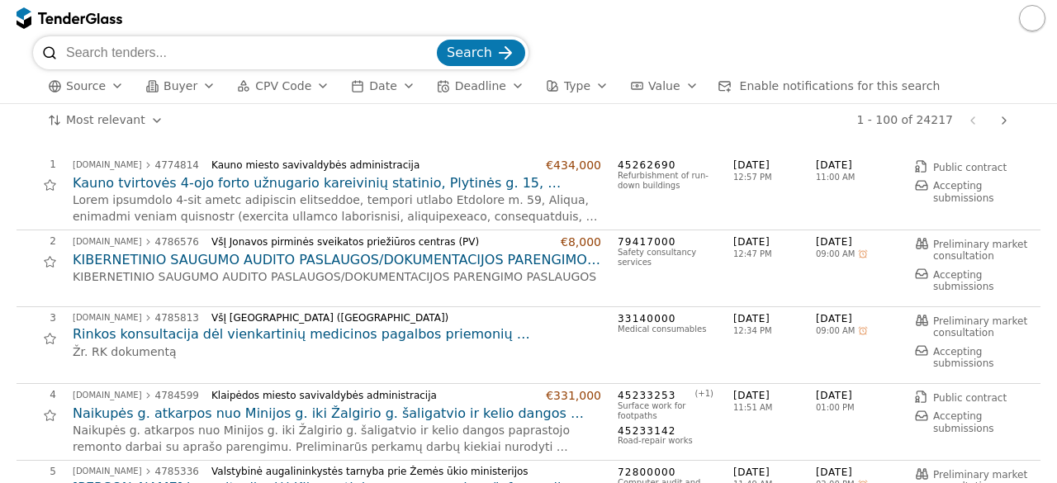
click at [110, 49] on input "search" at bounding box center [250, 52] width 368 height 33
type input "inžinerija"
click at [437, 40] on button "Search" at bounding box center [481, 53] width 88 height 26
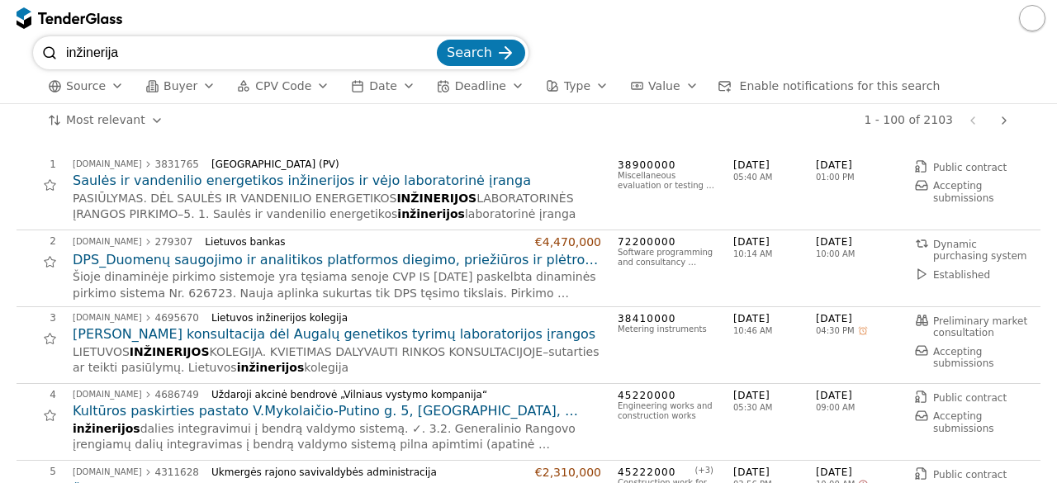
click at [508, 322] on div "Lietuvos inžinerijos kolegija" at bounding box center [399, 318] width 377 height 12
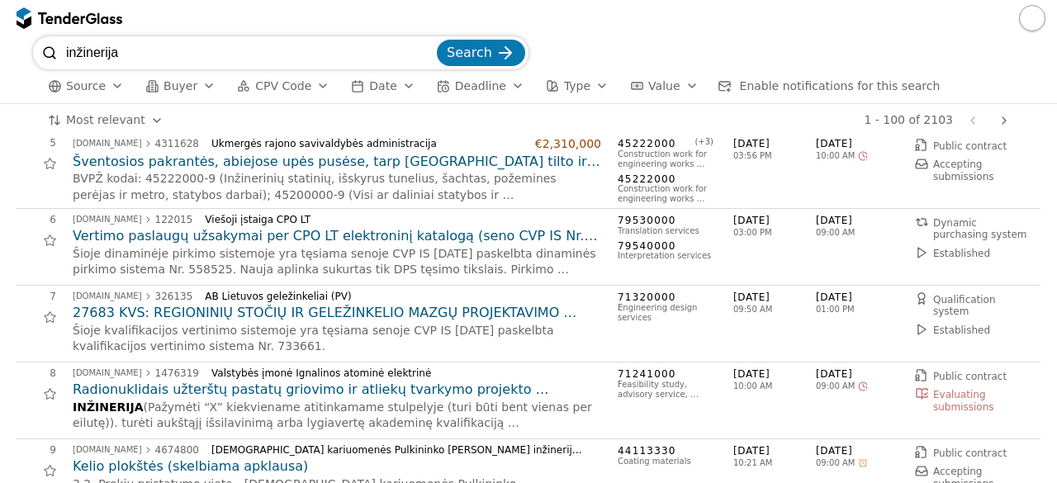
scroll to position [330, 0]
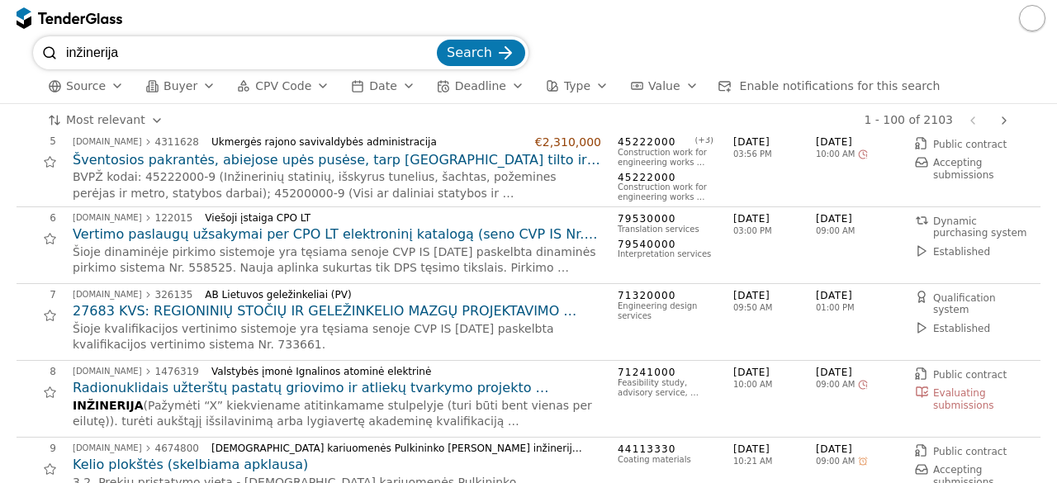
drag, startPoint x: 197, startPoint y: 50, endPoint x: 8, endPoint y: 22, distance: 190.3
click at [8, 22] on div "inžinerija Search Source Buyer CPV Code Date Deadline Type Value Enable notific…" at bounding box center [528, 241] width 1057 height 483
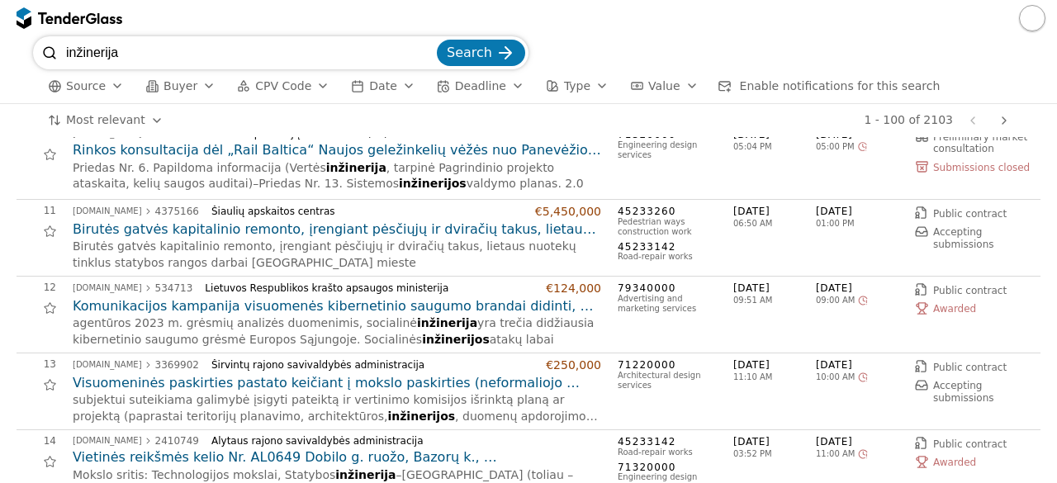
scroll to position [861, 0]
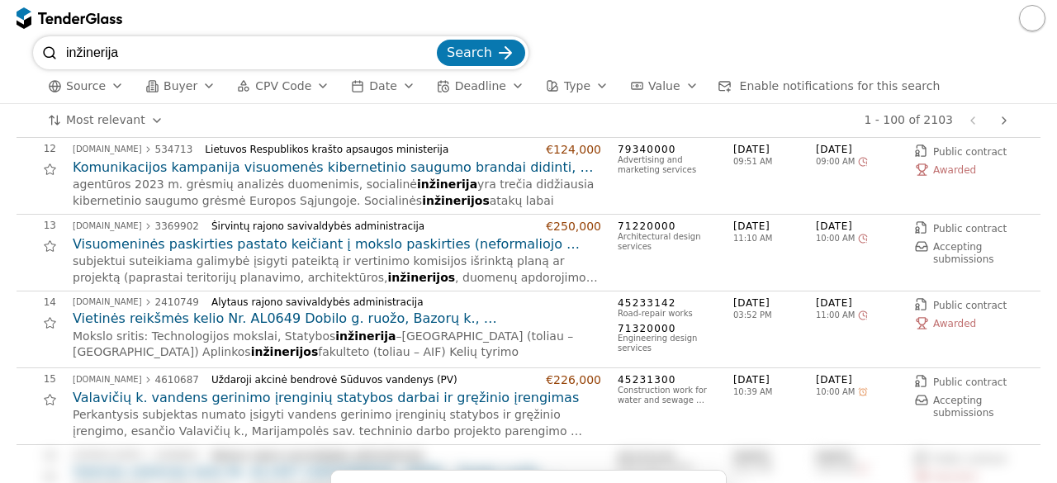
click at [272, 60] on input "inžinerija" at bounding box center [250, 52] width 368 height 33
type input "elektros inžinerija"
click at [437, 40] on button "Search" at bounding box center [481, 53] width 88 height 26
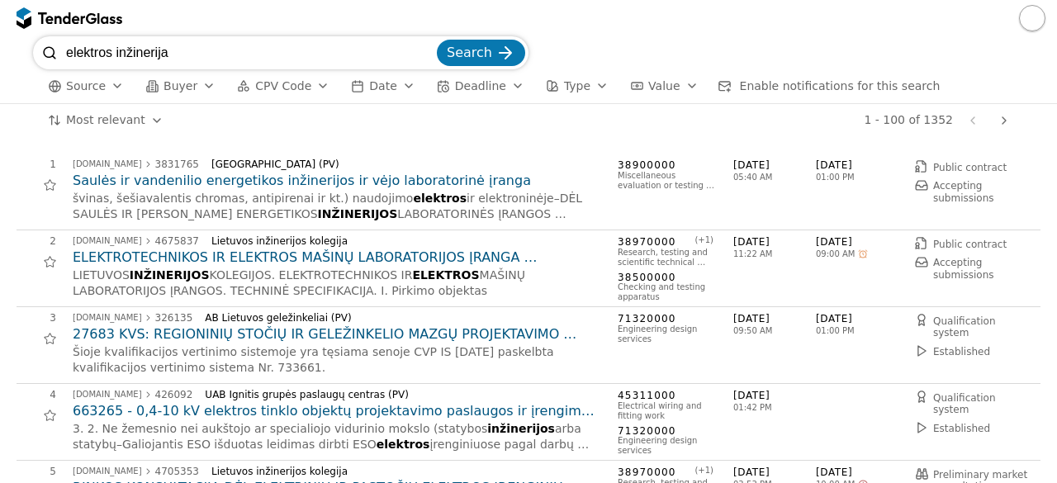
click at [519, 232] on div "2 viesiejipirkimai.lt 4675837 Lietuvos inžinerijos kolegija ELEKTROTECHNIKOS IR…" at bounding box center [529, 268] width 1024 height 77
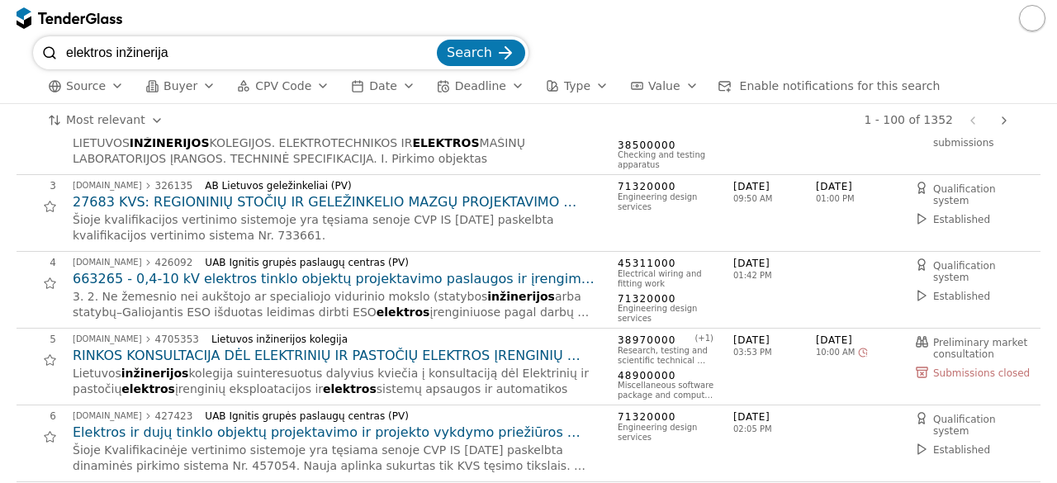
scroll to position [165, 0]
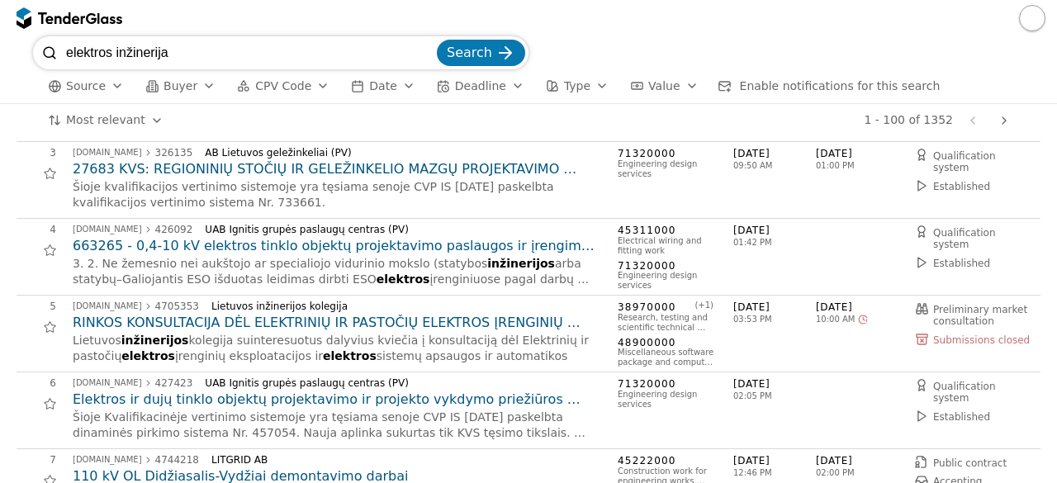
click at [479, 242] on h2 "663265 - 0,4-10 kV elektros tinklo objektų projektavimo paslaugos ir įrengimo d…" at bounding box center [337, 246] width 529 height 18
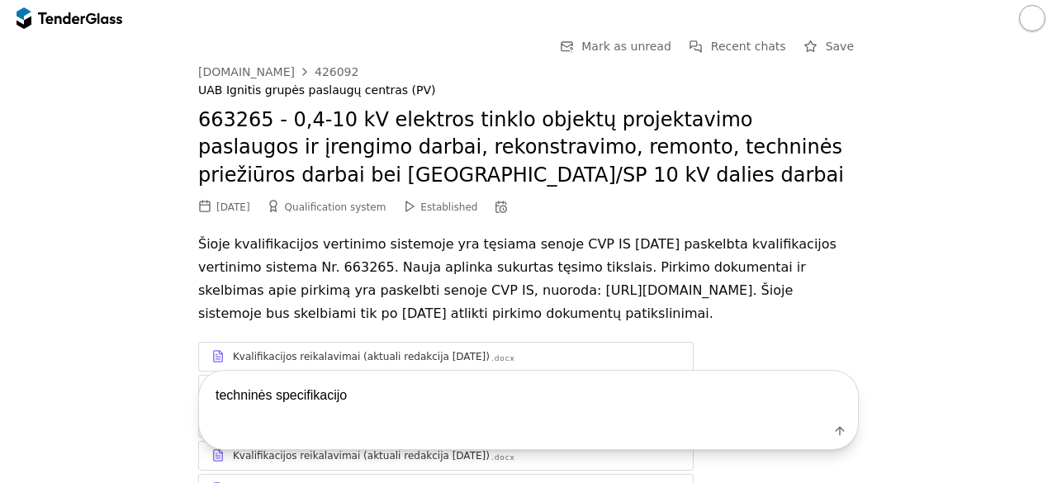
type textarea "techninės specifikacijos"
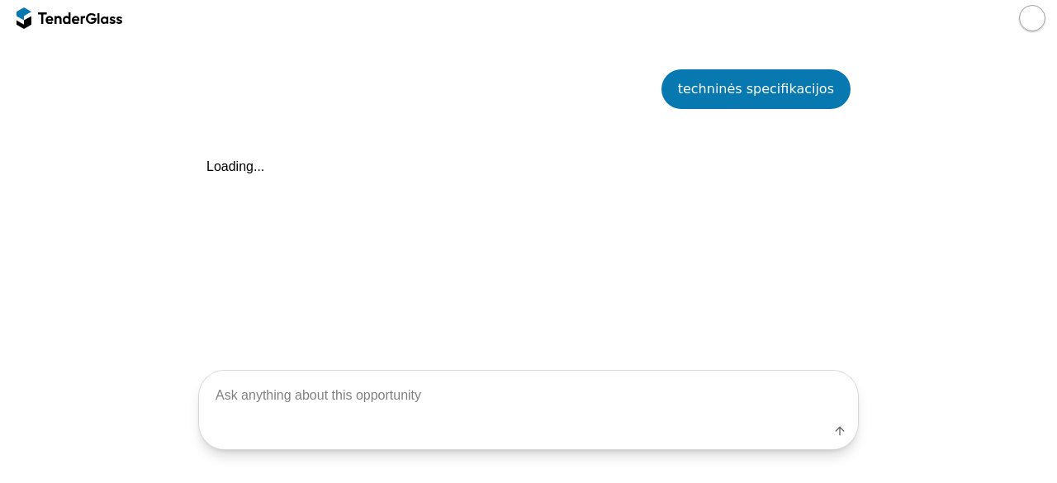
scroll to position [856, 0]
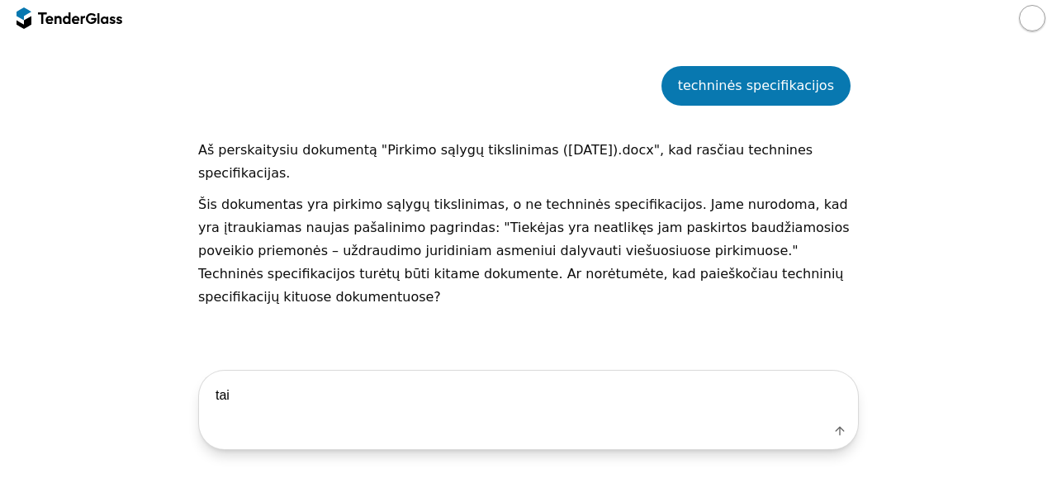
type textarea "taip"
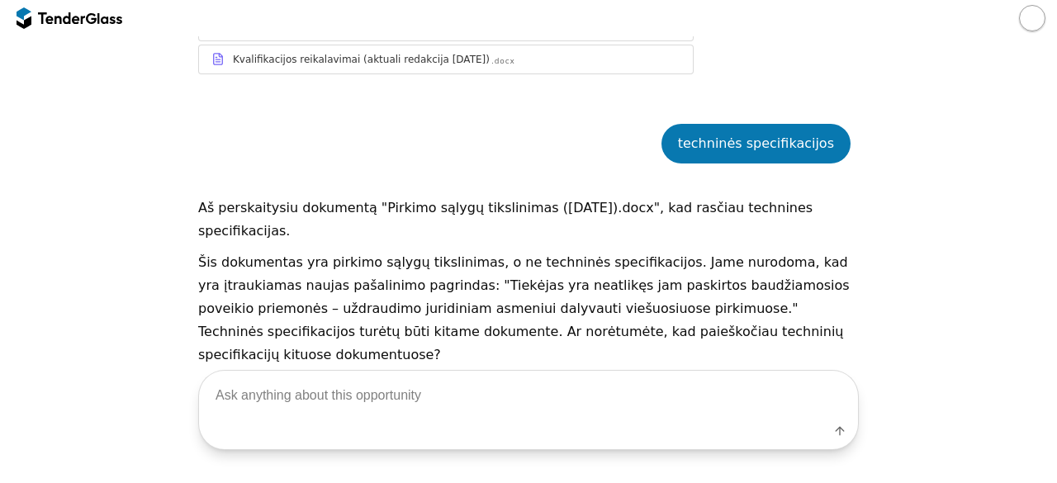
scroll to position [856, 0]
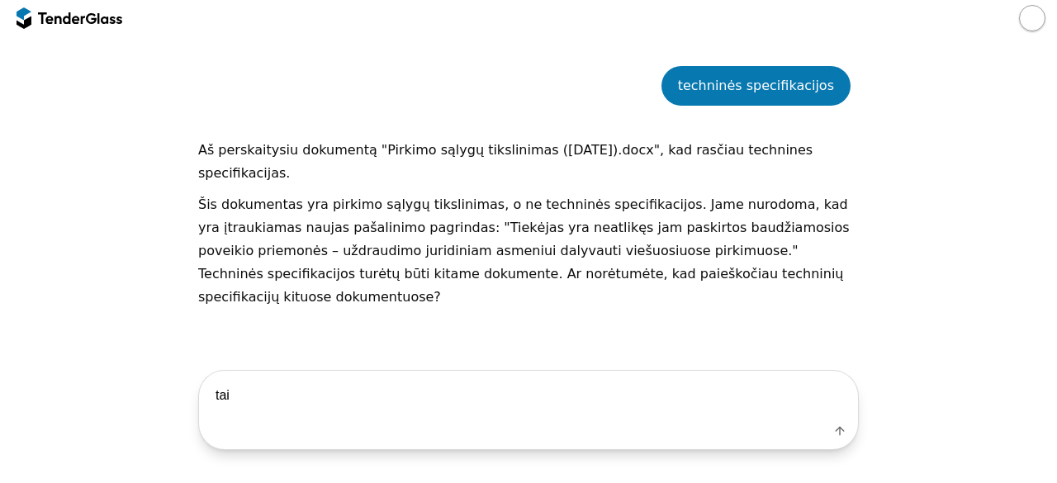
type textarea "taip"
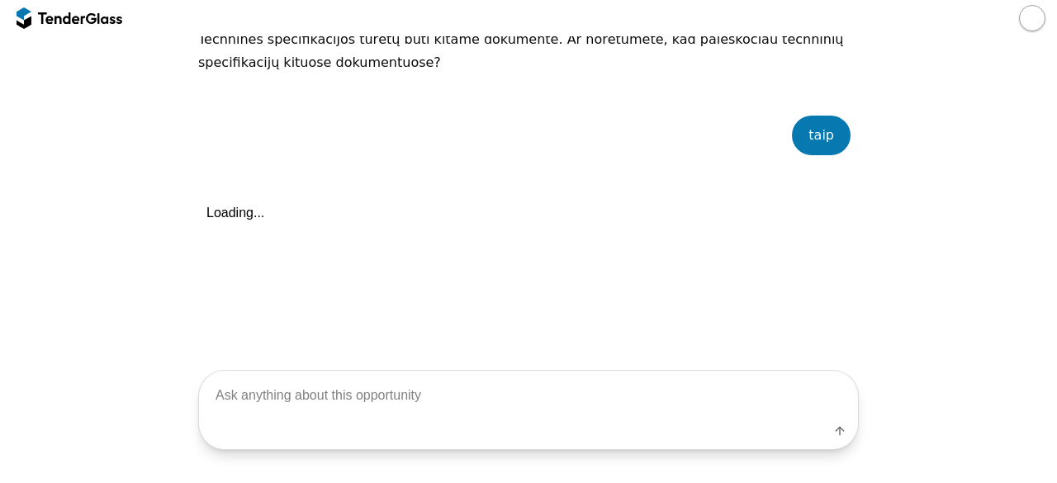
scroll to position [1117, 0]
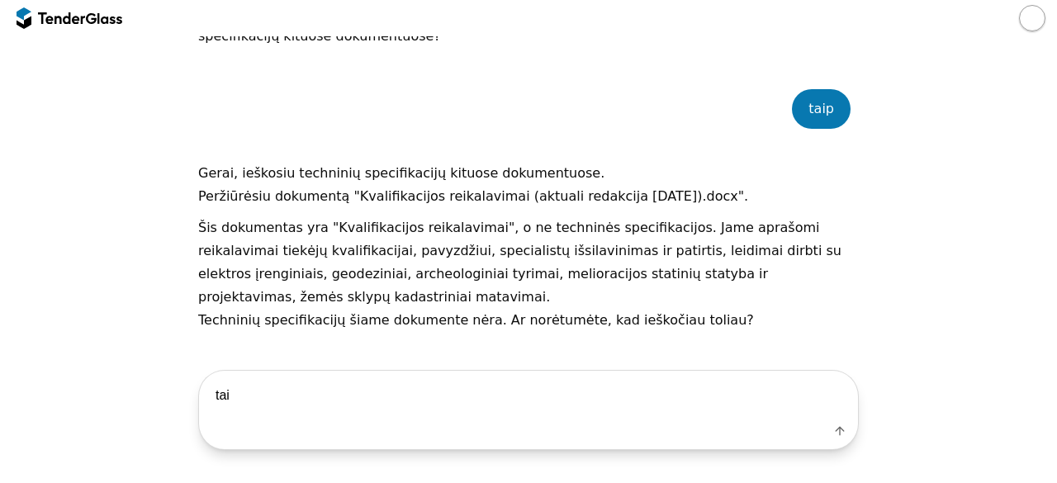
type textarea "taip"
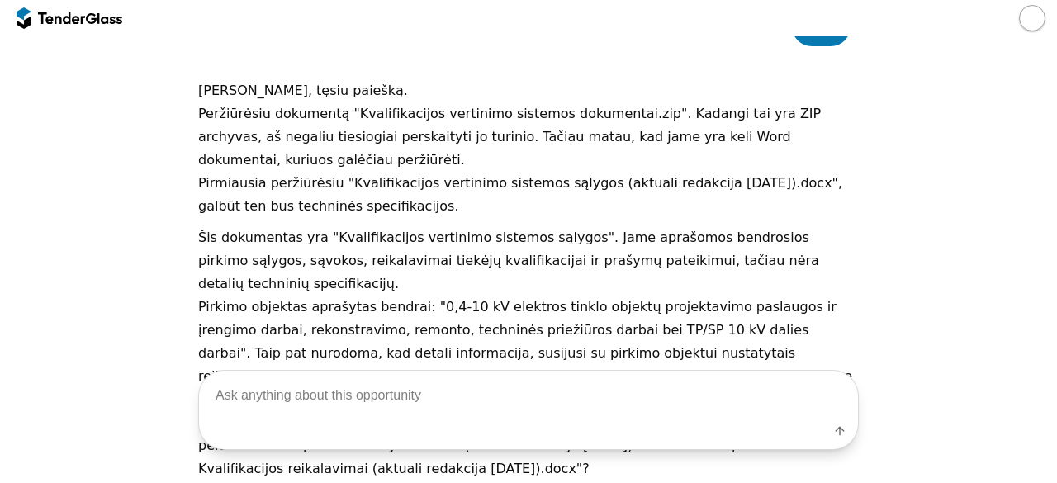
scroll to position [1518, 0]
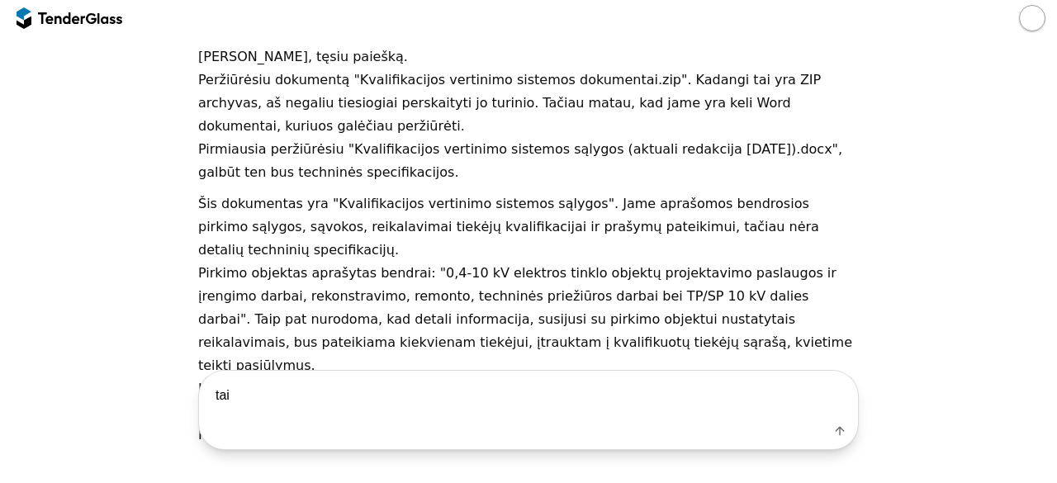
type textarea "taip"
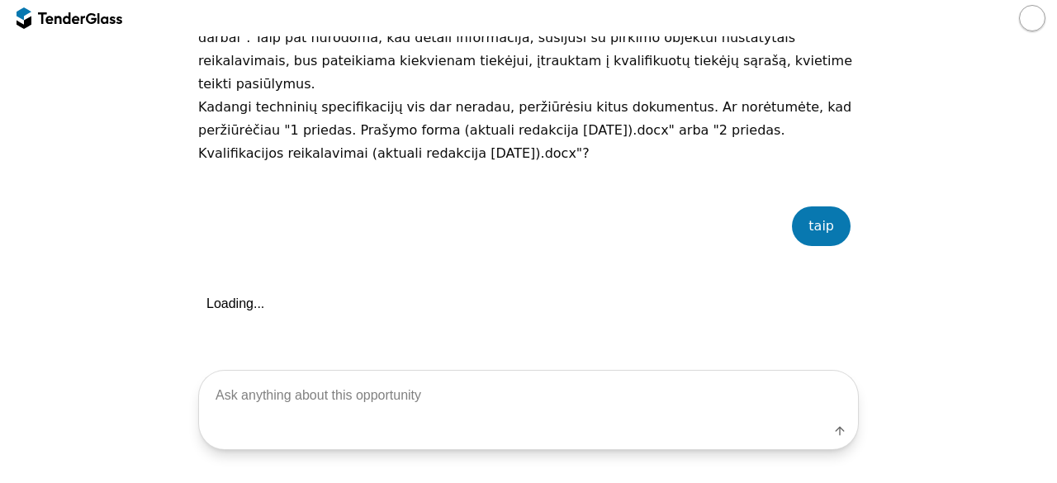
scroll to position [1824, 0]
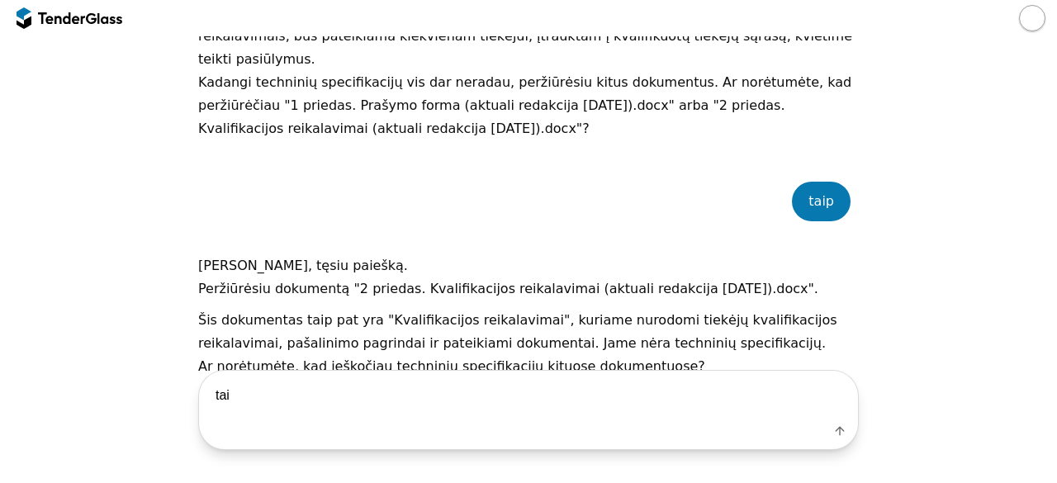
type textarea "taip"
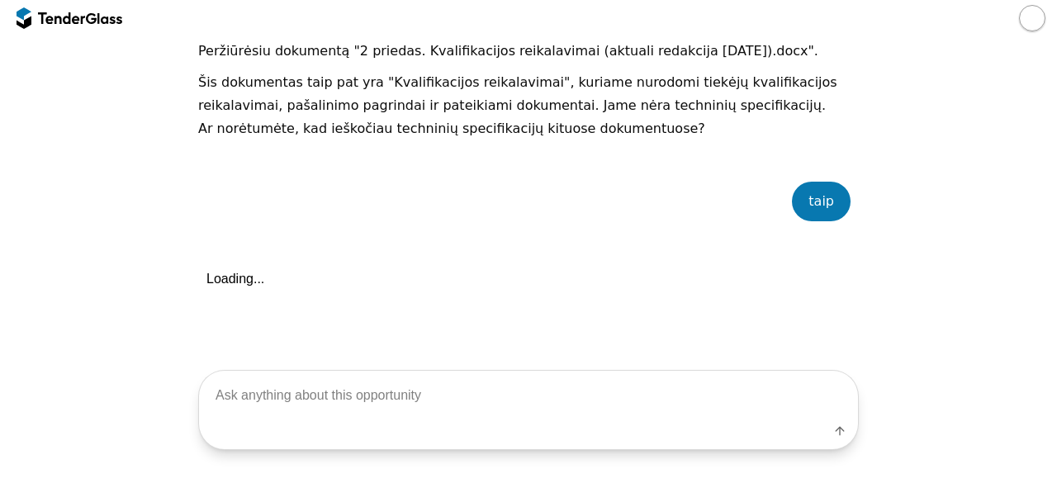
scroll to position [2062, 0]
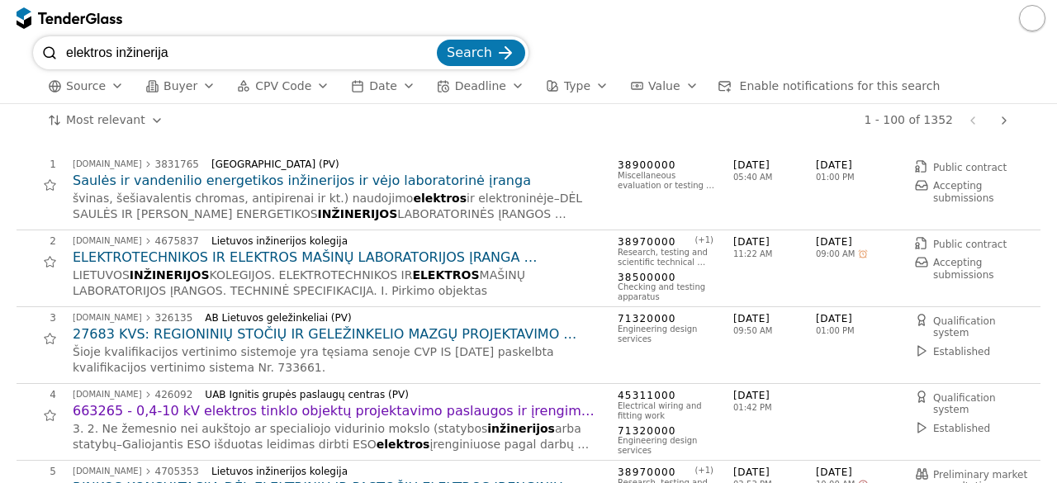
click at [536, 378] on div "3 [DOMAIN_NAME] 326135 AB Lietuvos geležinkeliai (PV) 27683 KVS: REGIONINIŲ STO…" at bounding box center [529, 345] width 1024 height 77
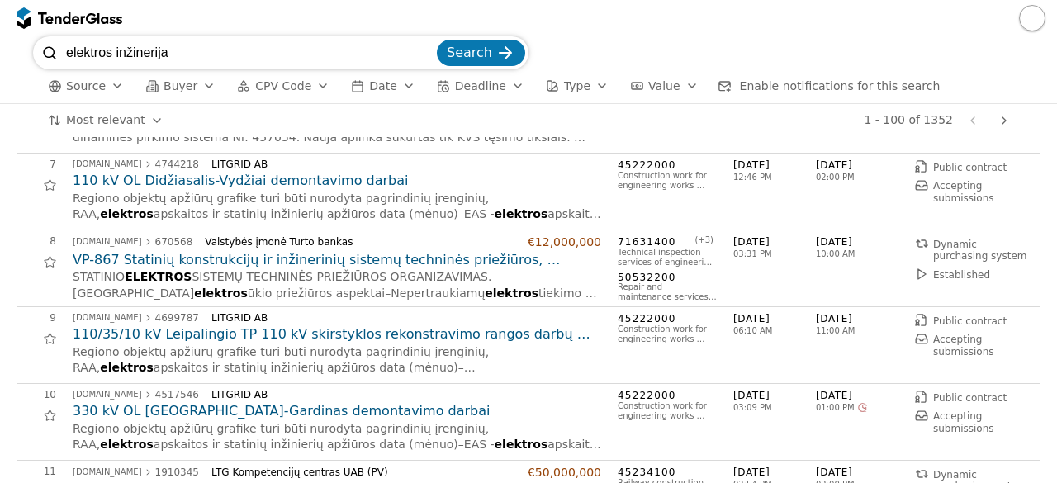
scroll to position [463, 0]
click at [449, 254] on h2 "VP-867 Statinių konstrukcijų ir inžinerinių sistemų techninės priežiūros, remon…" at bounding box center [337, 259] width 529 height 18
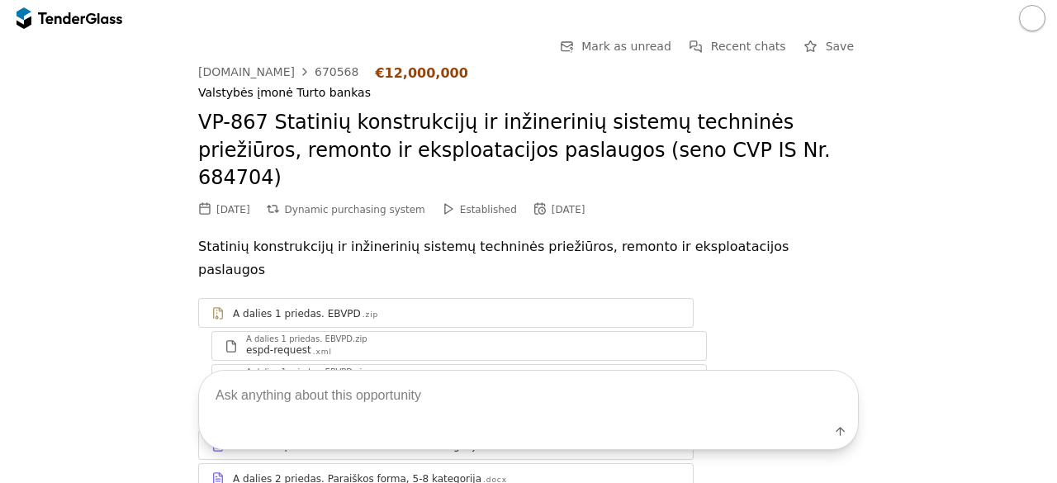
click at [325, 397] on textarea at bounding box center [528, 395] width 659 height 49
type textarea "techninės specifikacijos"
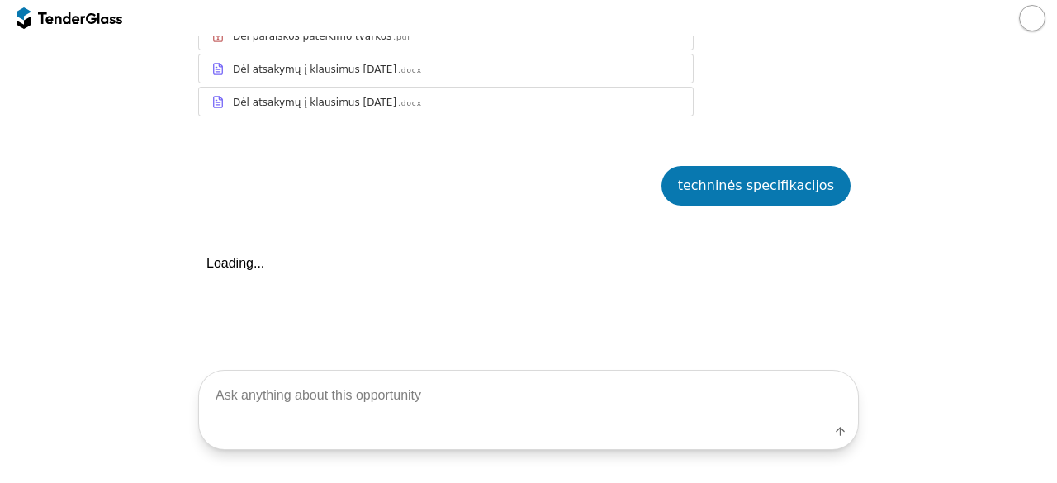
scroll to position [990, 0]
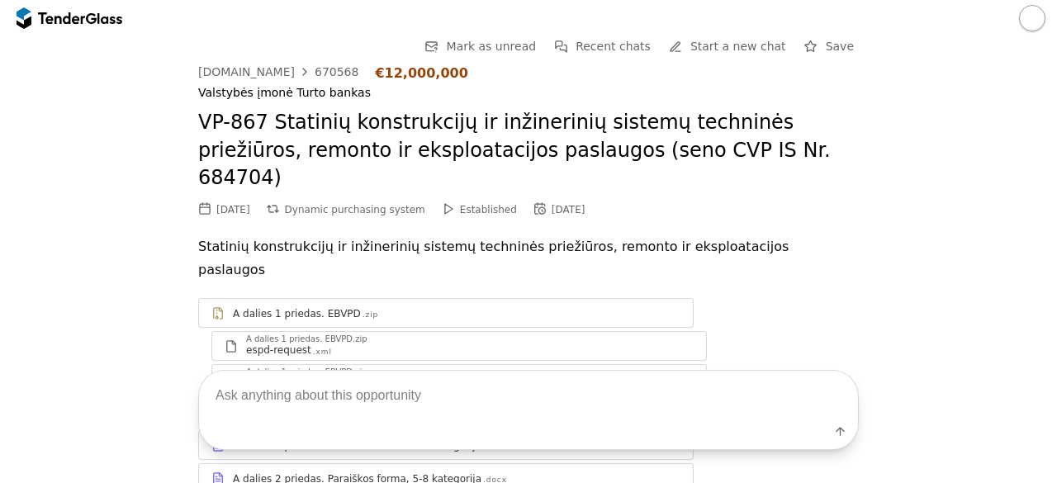
click at [78, 12] on div at bounding box center [70, 18] width 106 height 26
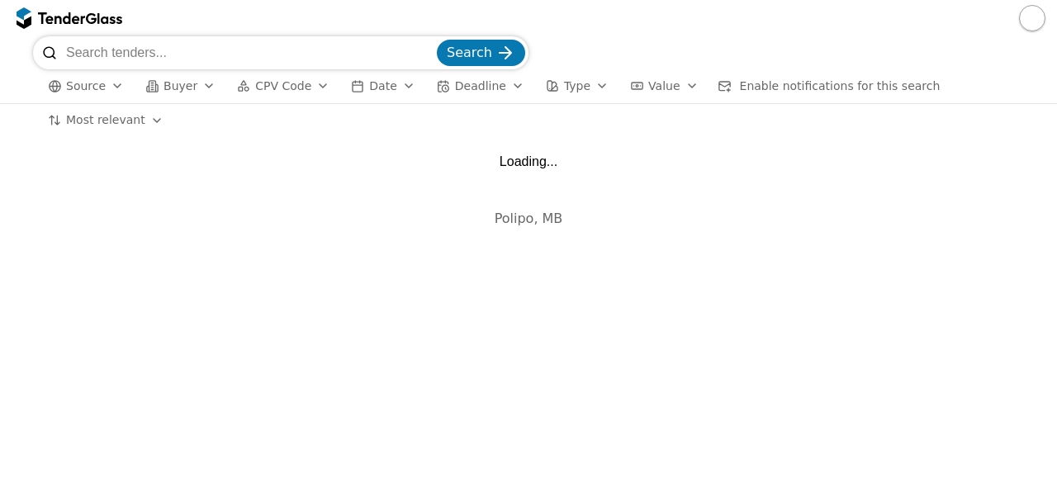
click at [130, 48] on input "search" at bounding box center [250, 52] width 368 height 33
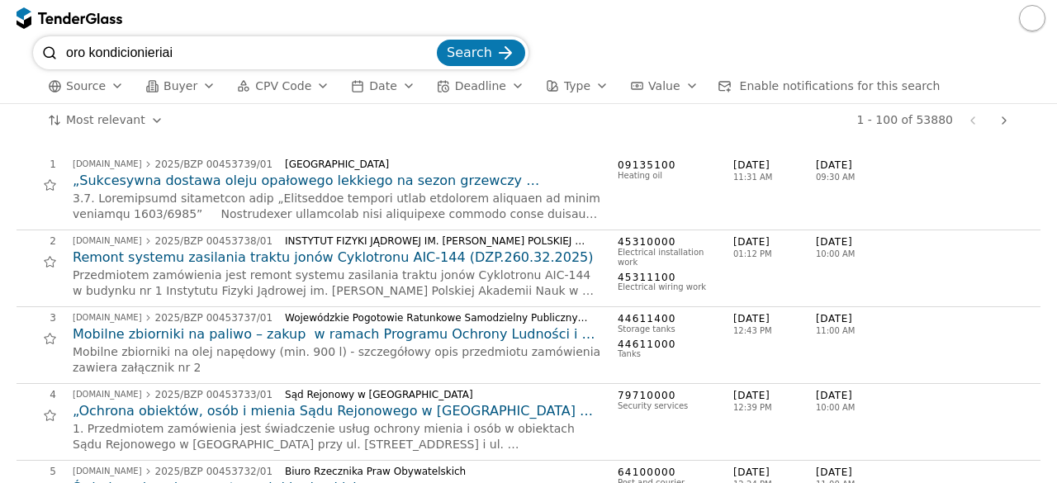
type input "oro kondicionieriai"
click at [437, 40] on button "Search" at bounding box center [481, 53] width 88 height 26
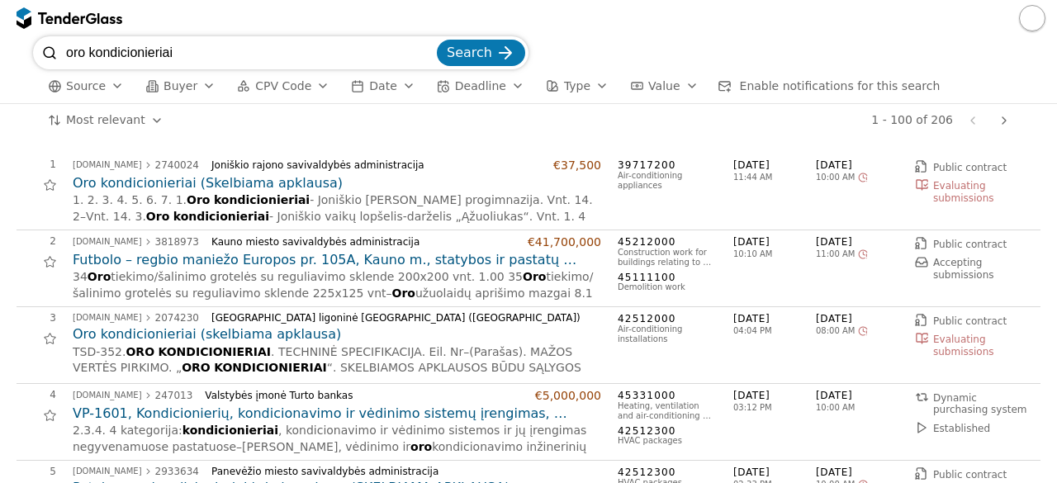
click at [373, 384] on div "4 [DOMAIN_NAME] 247013 Valstybės įmonė Turto bankas €5,000,000 VP-1601, Kondici…" at bounding box center [529, 422] width 1024 height 77
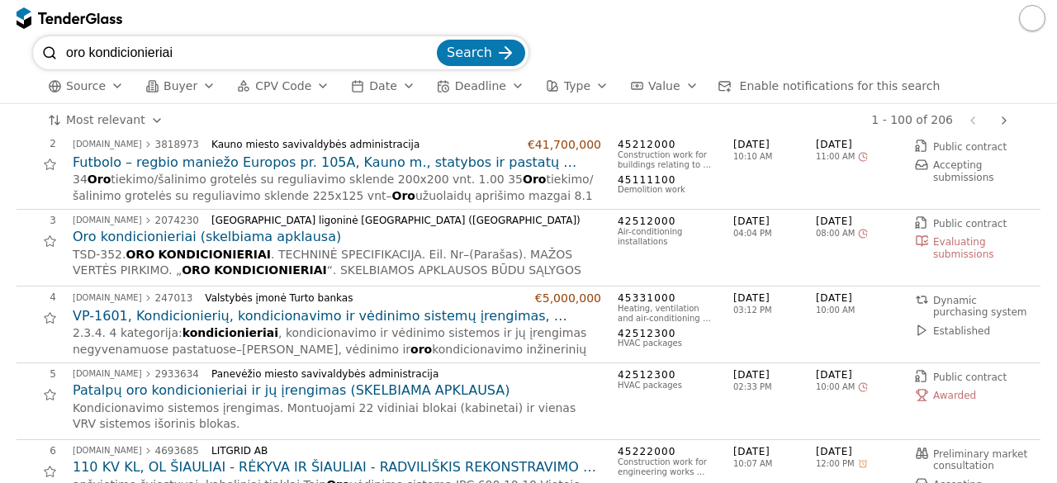
scroll to position [99, 0]
click at [233, 320] on h2 "VP-1601, Kondicionierių, kondicionavimo ir vėdinimo sistemų įrengimas, diagnost…" at bounding box center [337, 315] width 529 height 18
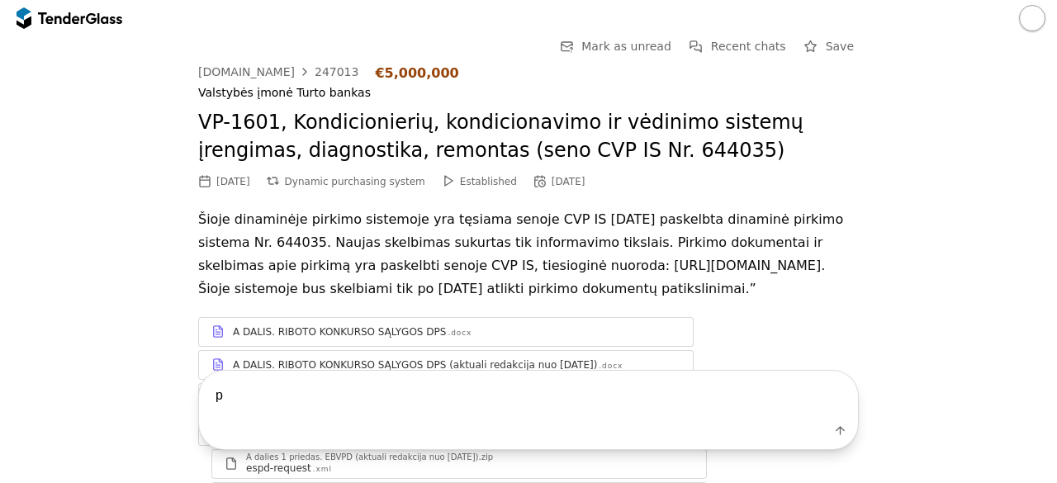
type textarea "p"
type textarea "techninės specifikacijos"
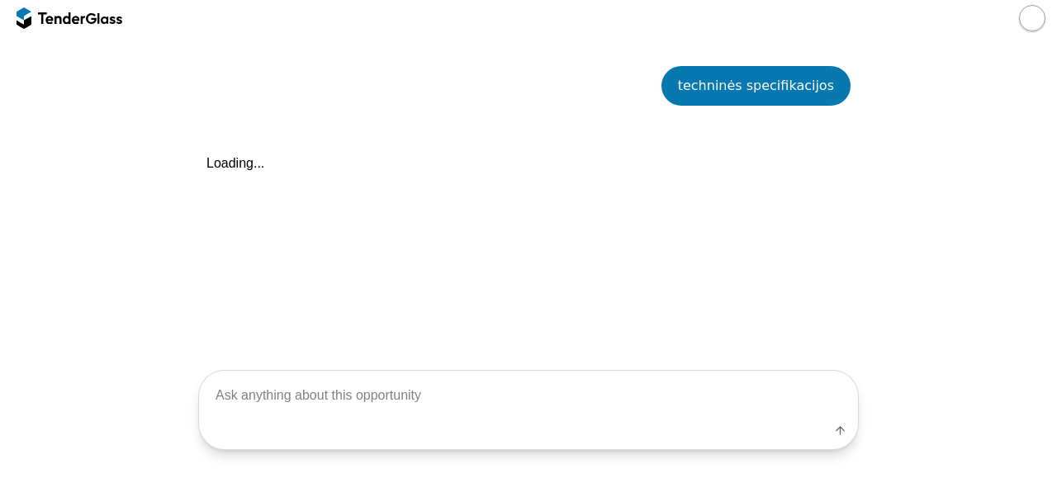
scroll to position [795, 0]
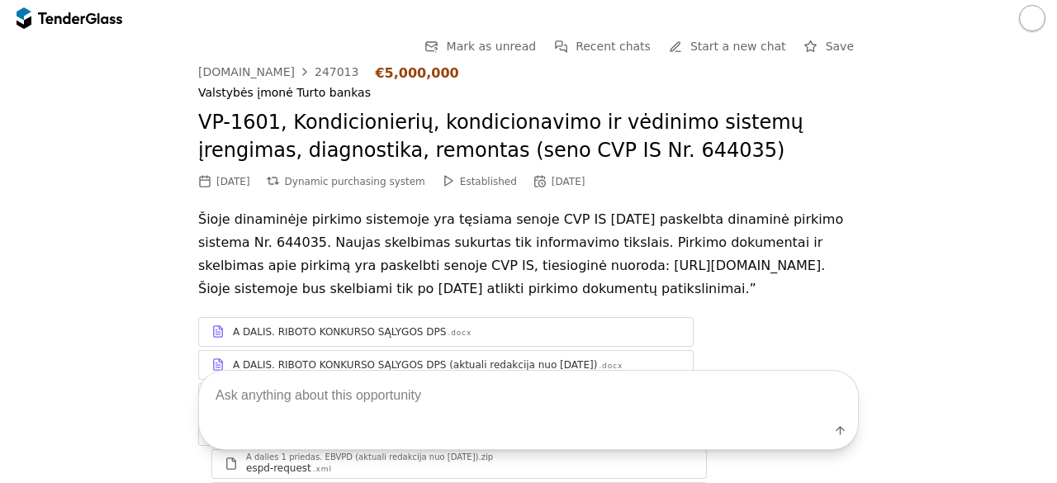
click at [102, 26] on div at bounding box center [70, 18] width 106 height 26
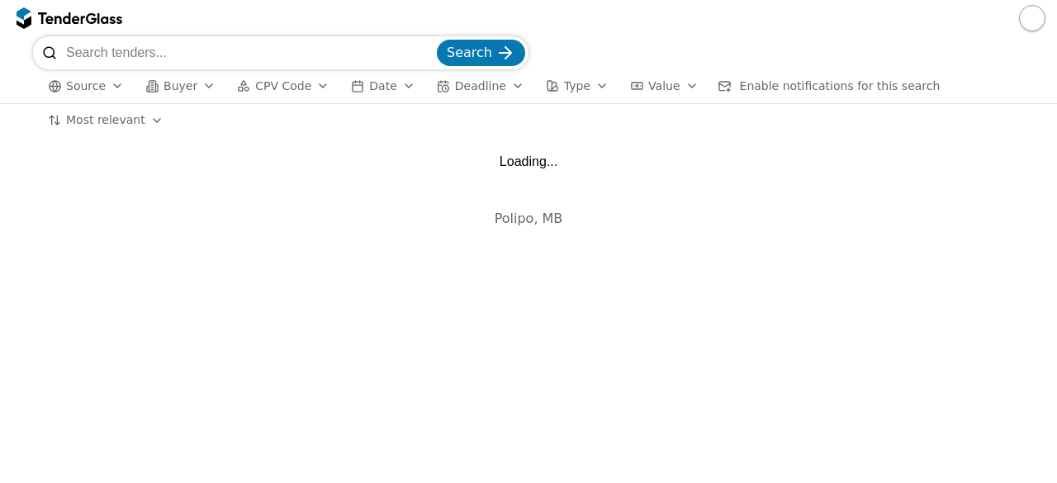
click at [126, 45] on input "search" at bounding box center [250, 52] width 368 height 33
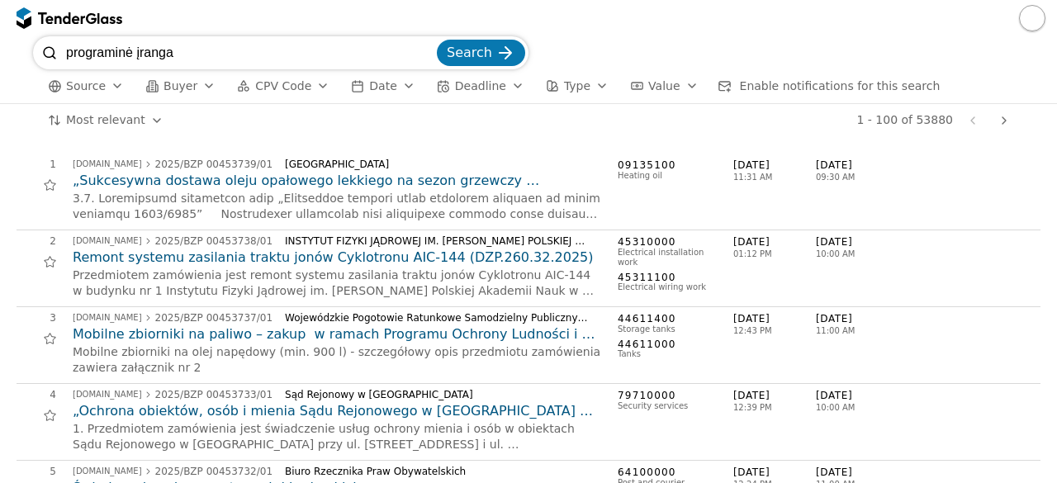
type input "programinė įranga"
click at [483, 60] on span "Search" at bounding box center [469, 53] width 45 height 16
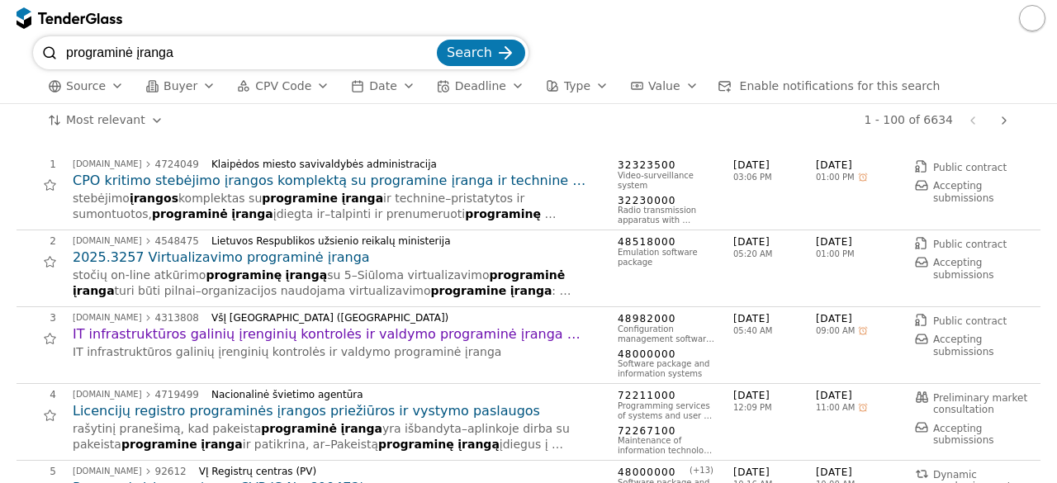
click at [422, 132] on div "1 - 100 of 6634 Previous page Next page" at bounding box center [597, 120] width 838 height 33
click at [506, 337] on h2 "IT infrastruktūros galinių įrenginių kontrolės ir valdymo programinė įranga (10…" at bounding box center [337, 335] width 529 height 18
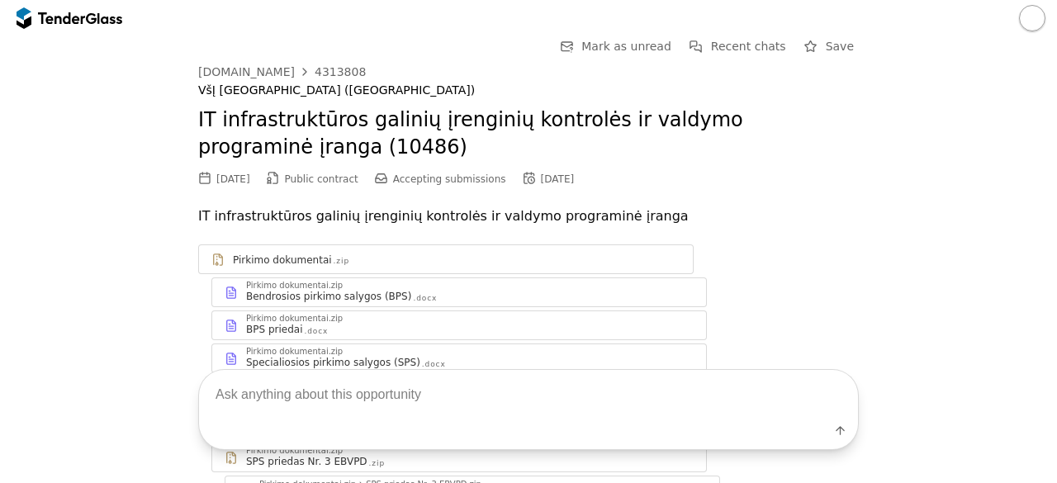
click at [436, 379] on textarea at bounding box center [528, 395] width 659 height 49
type textarea "techninės specifikacijos"
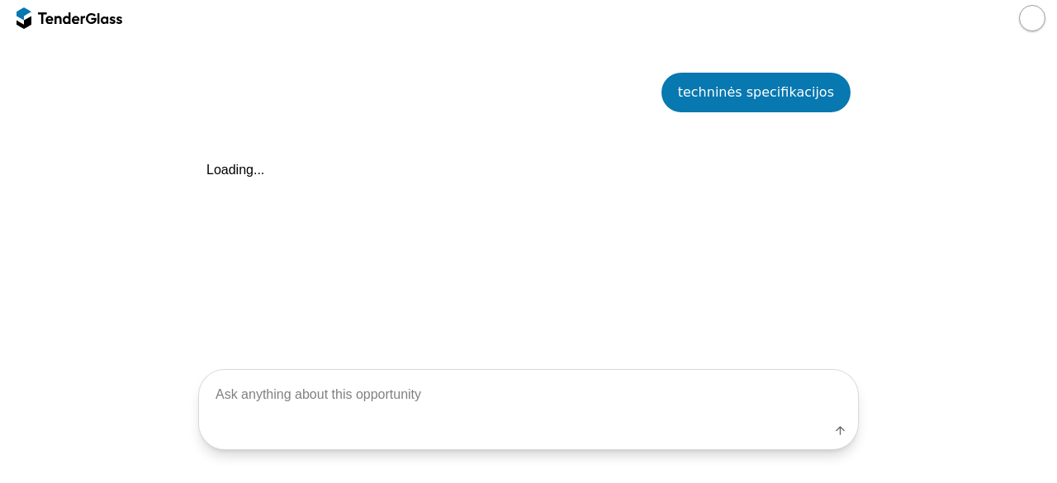
scroll to position [626, 0]
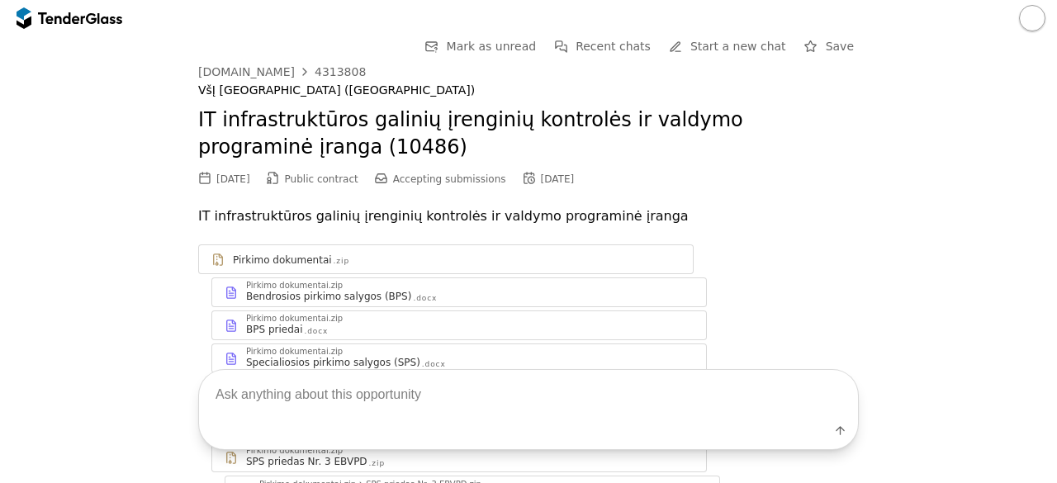
click at [99, 21] on div at bounding box center [109, 17] width 25 height 11
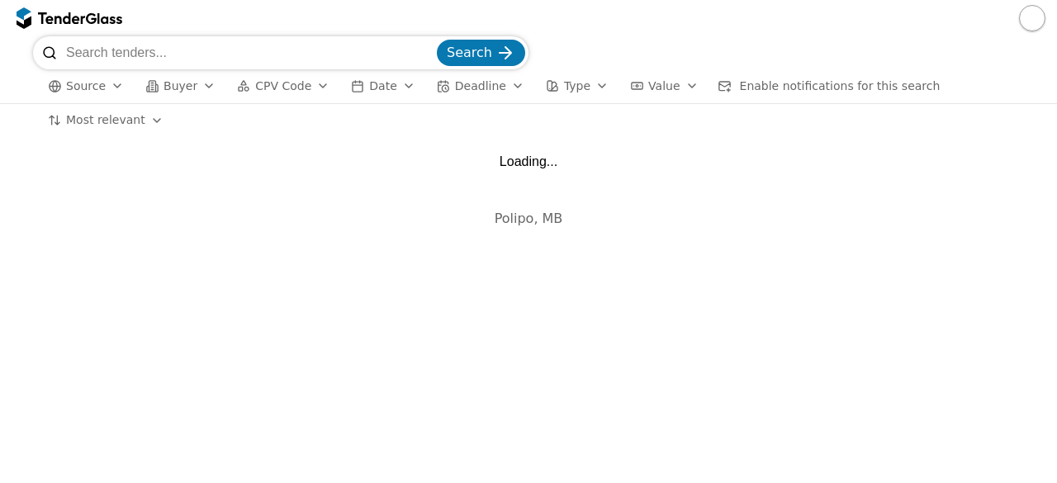
click at [212, 49] on input "search" at bounding box center [250, 52] width 368 height 33
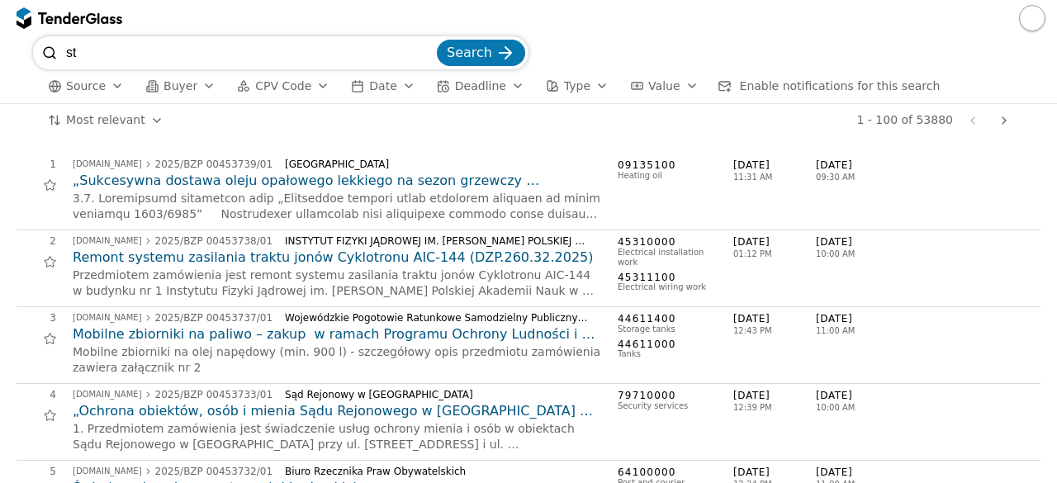
type input "s"
type input "apsaugos sistemos"
click at [437, 40] on button "Search" at bounding box center [481, 53] width 88 height 26
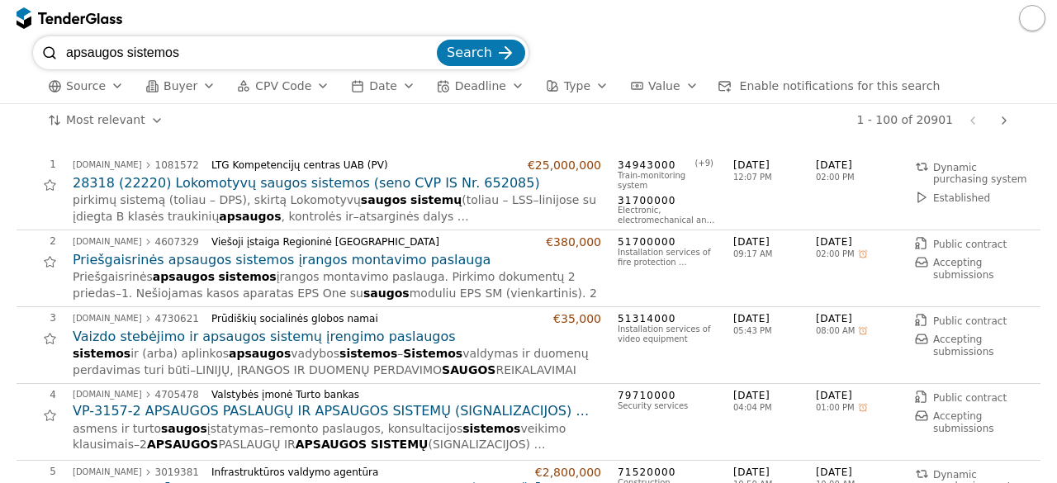
click at [273, 338] on h2 "Vaizdo stebėjimo ir apsaugos sistemų įrengimo paslaugos" at bounding box center [337, 337] width 529 height 18
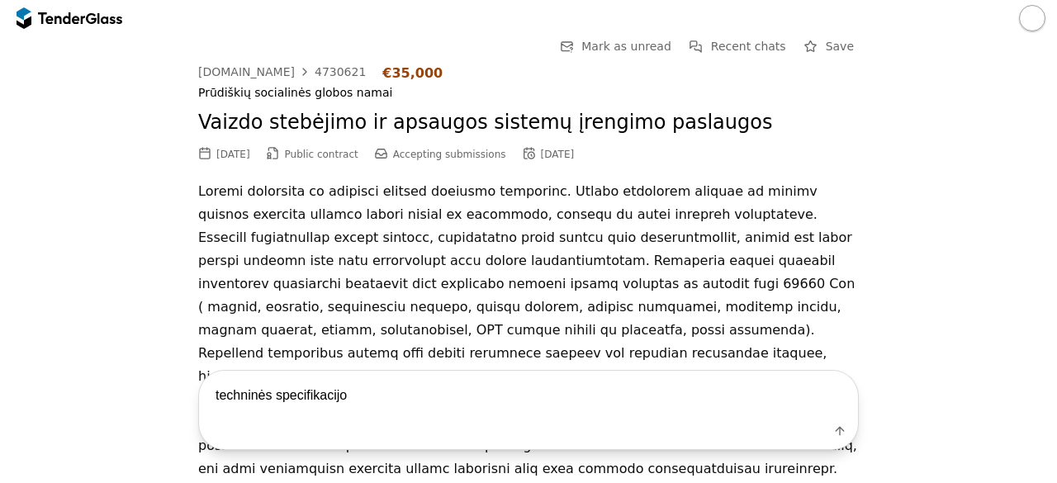
type textarea "techninės specifikacijos"
click at [90, 22] on div at bounding box center [91, 17] width 11 height 11
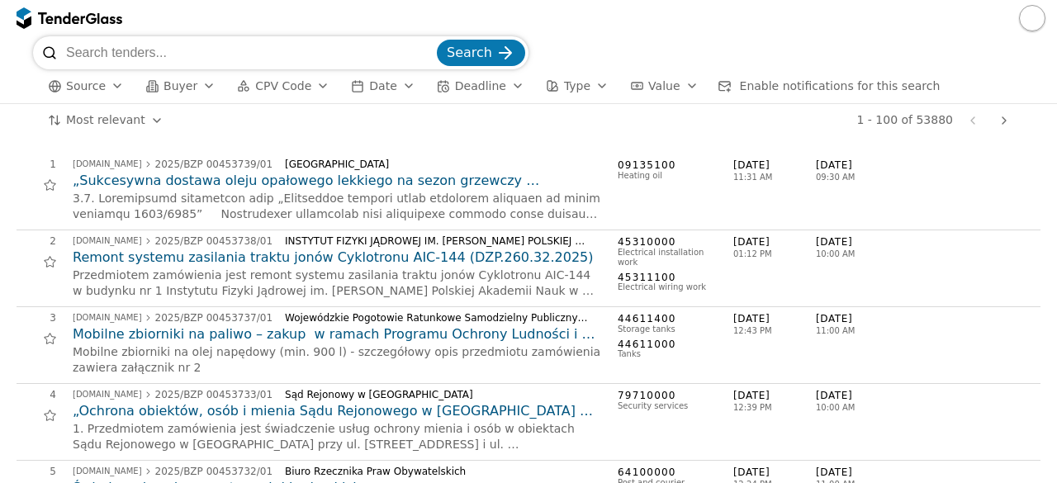
click at [198, 54] on input "search" at bounding box center [250, 52] width 368 height 33
type input "m"
type input "medicinos įranga"
click at [500, 58] on div "submit" at bounding box center [505, 53] width 64 height 64
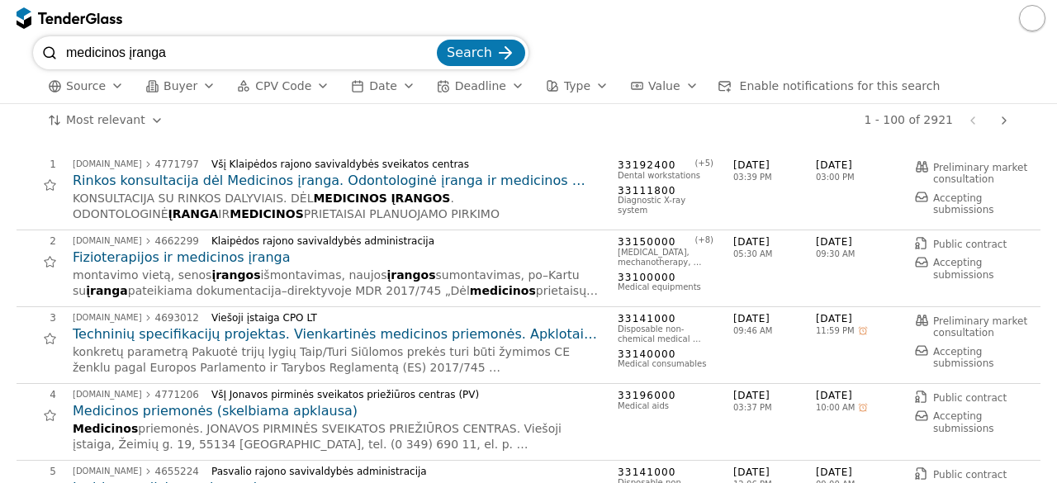
click at [489, 390] on div "VšĮ Jonavos pirminės sveikatos priežiūros centras (PV)" at bounding box center [399, 395] width 377 height 12
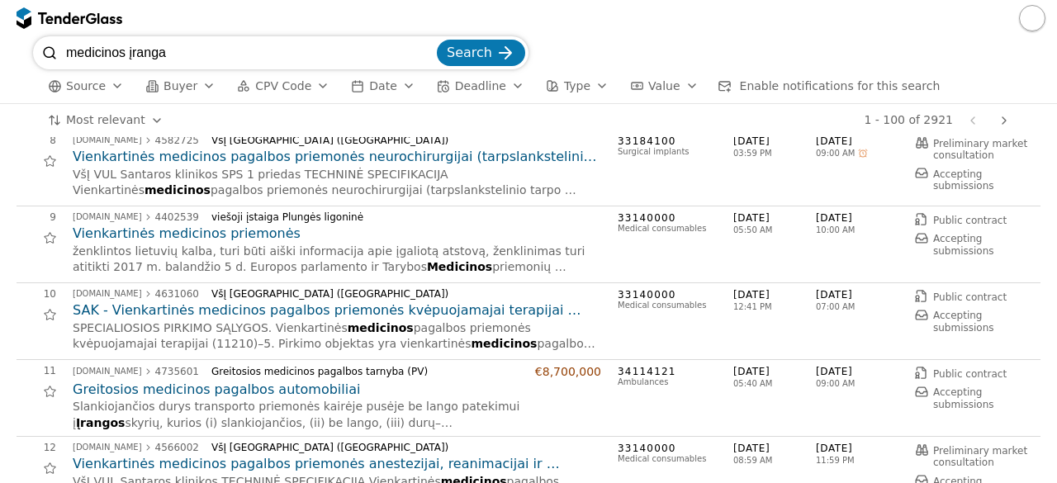
scroll to position [595, 0]
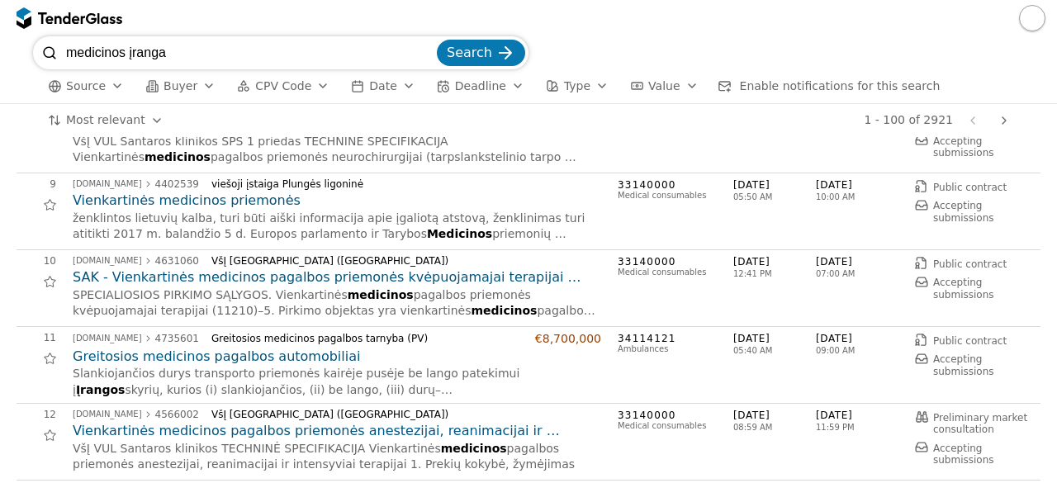
click at [470, 423] on h2 "Vienkartinės medicinos pagalbos priemonės anestezijai, reanimacijai ir intensyv…" at bounding box center [337, 431] width 529 height 18
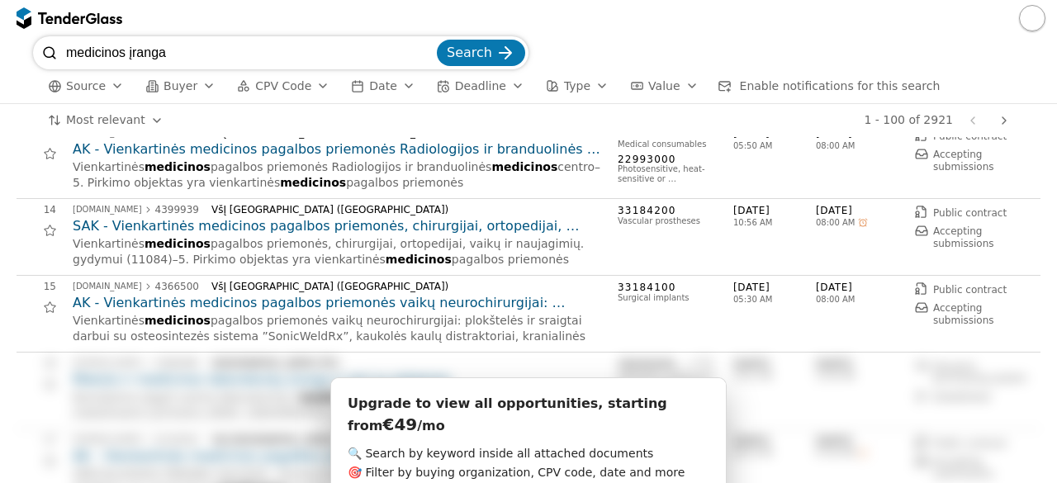
scroll to position [650, 0]
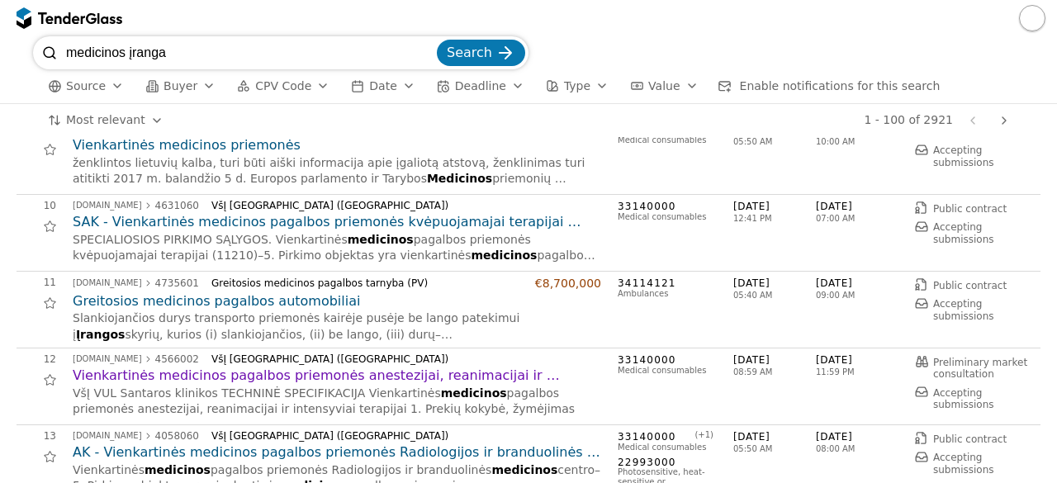
click at [321, 451] on h2 "AK - Vienkartinės medicinos pagalbos priemonės Radiologijos ir branduolinės med…" at bounding box center [337, 453] width 529 height 18
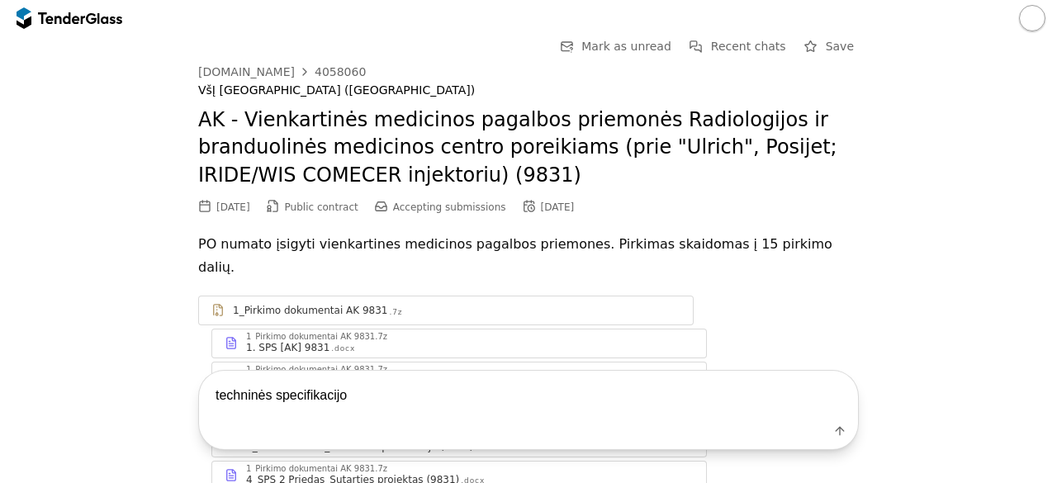
type textarea "techninės specifikacijos"
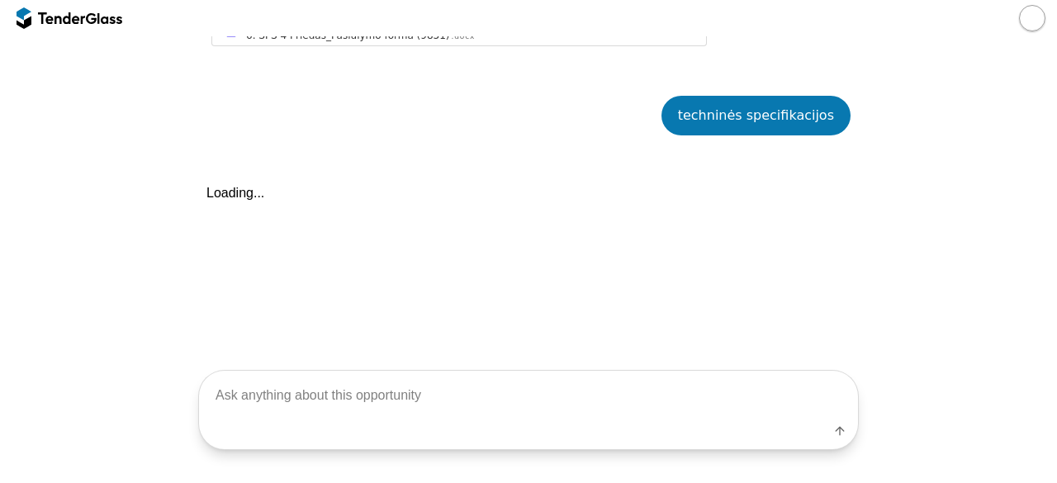
scroll to position [621, 0]
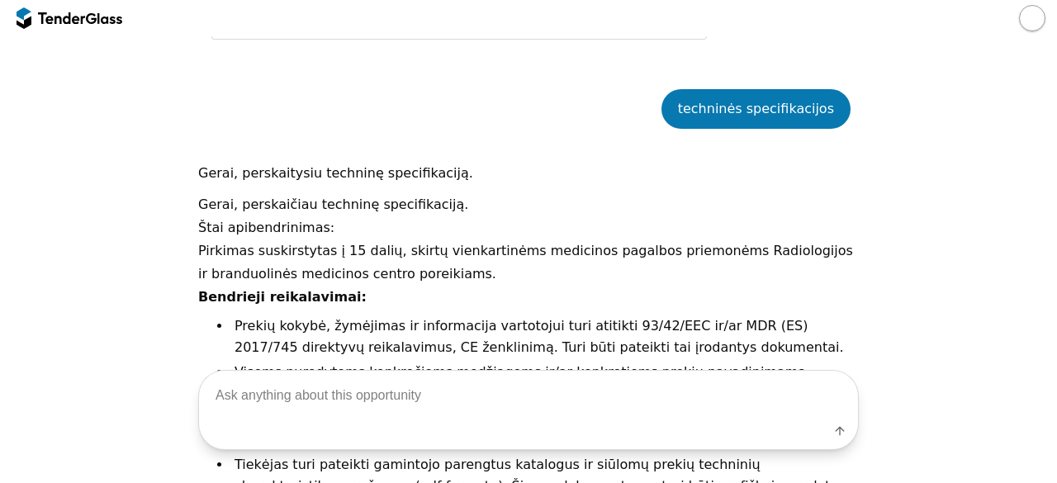
click at [561, 286] on p "Bendrieji reikalavimai:" at bounding box center [528, 297] width 661 height 23
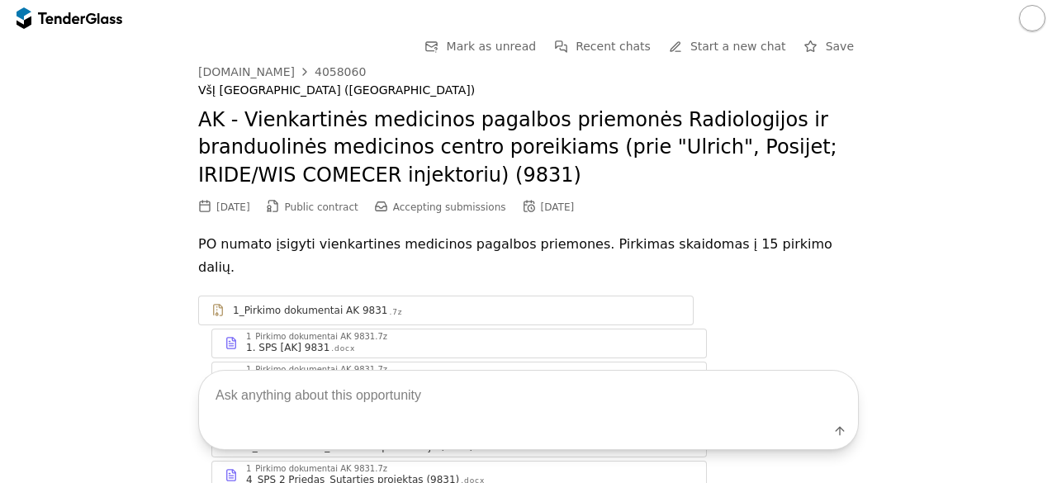
click at [106, 17] on div at bounding box center [109, 17] width 25 height 11
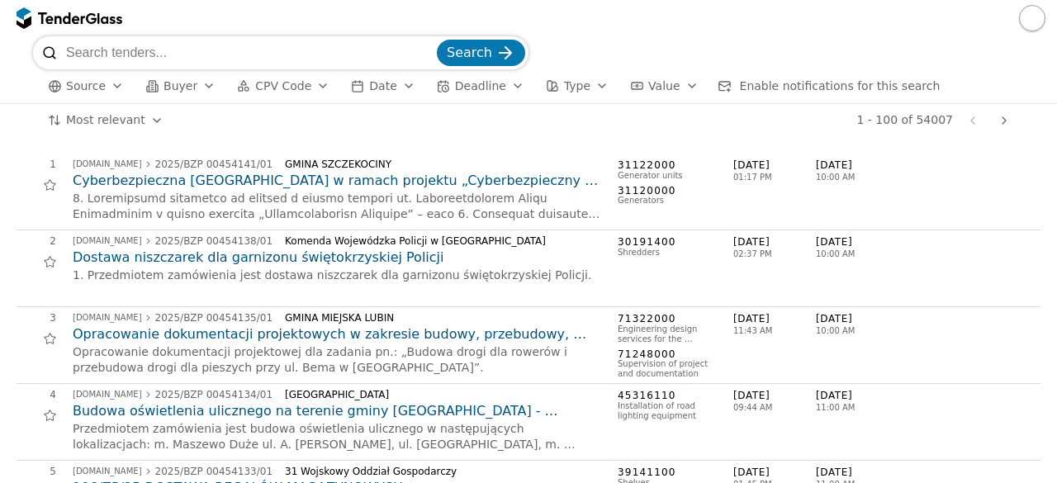
click at [121, 49] on input "search" at bounding box center [250, 52] width 368 height 33
type input "projektavimas"
click at [463, 45] on span "Search" at bounding box center [469, 53] width 45 height 16
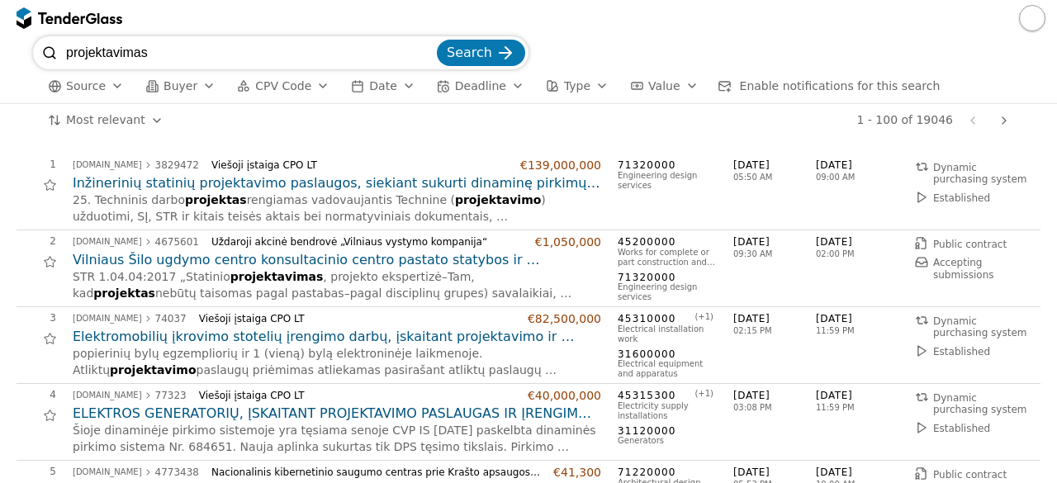
click at [262, 182] on h2 "Inžinerinių statinių projektavimo paslaugos, siekiant sukurti dinaminę pirkimų …" at bounding box center [337, 183] width 529 height 18
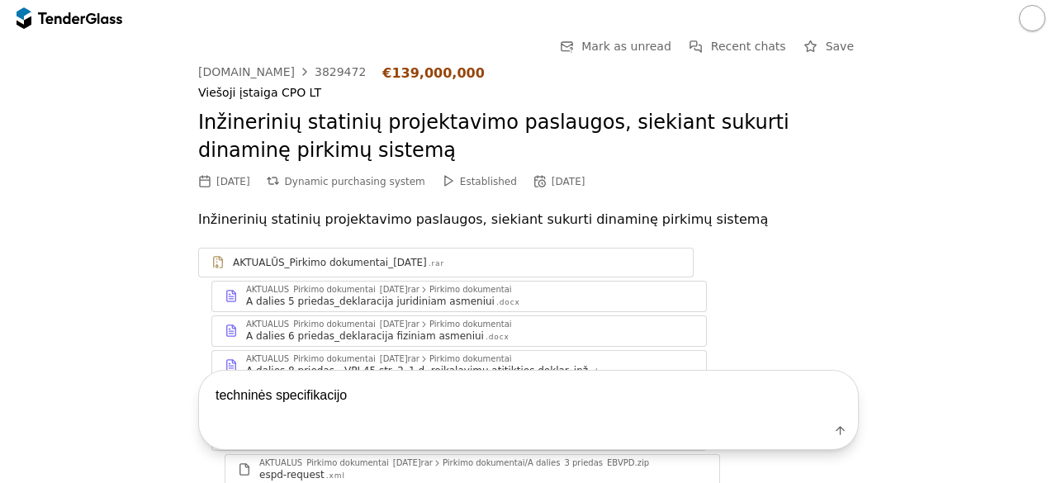
type textarea "techninės specifikacijos"
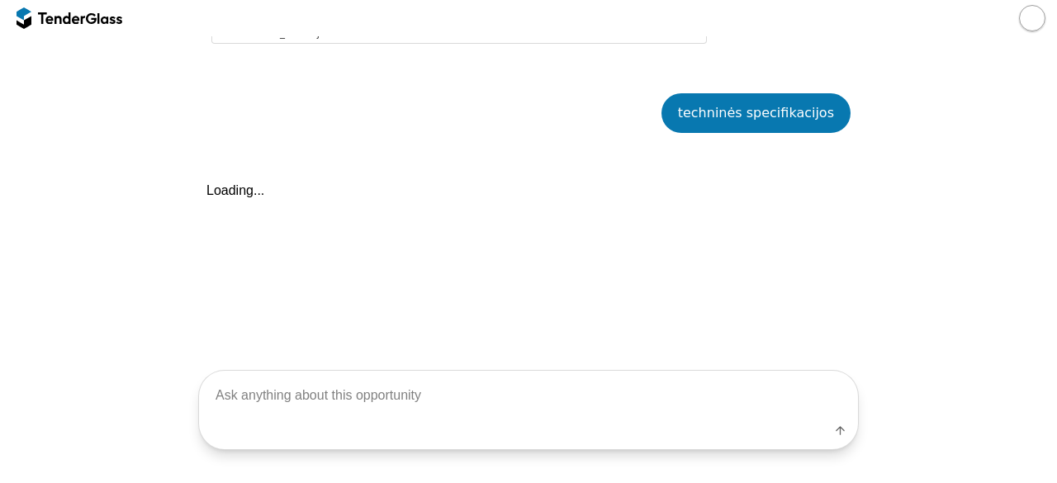
scroll to position [775, 0]
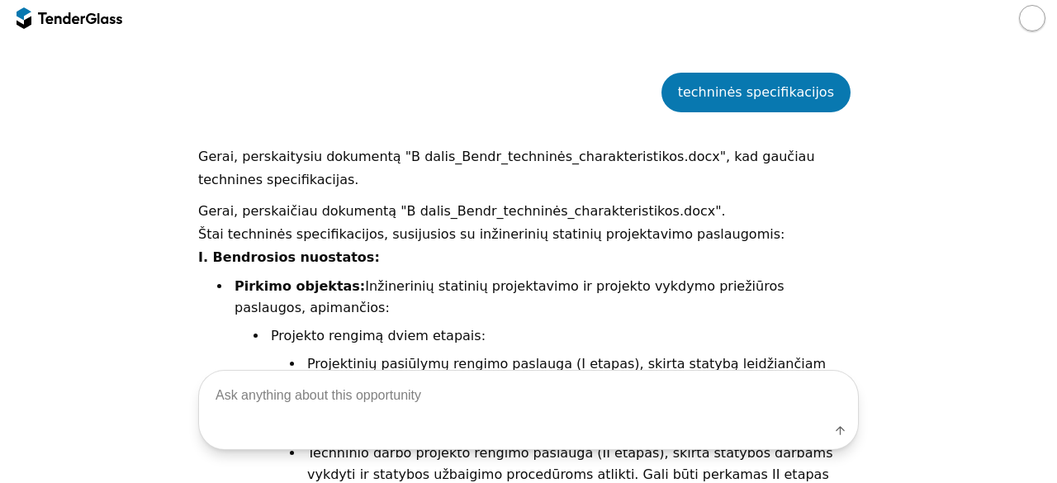
click at [130, 303] on div "Go Back Mark as unread Recent chats Save [DOMAIN_NAME] 3829472 €139,000,000 Vie…" at bounding box center [528, 276] width 1041 height 2031
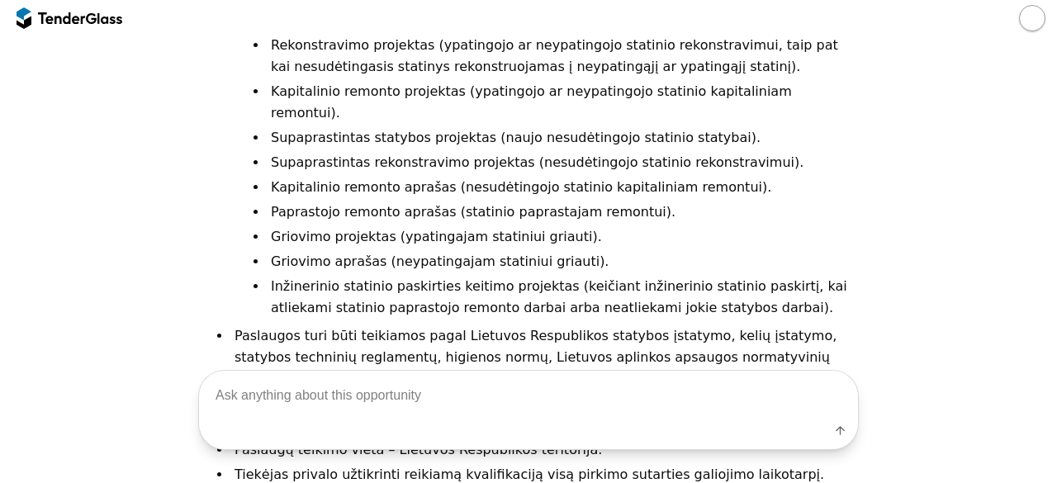
click at [130, 303] on div "Go Back Mark as unread Recent chats Save [DOMAIN_NAME] 3829472 €139,000,000 Vie…" at bounding box center [528, 219] width 1041 height 3134
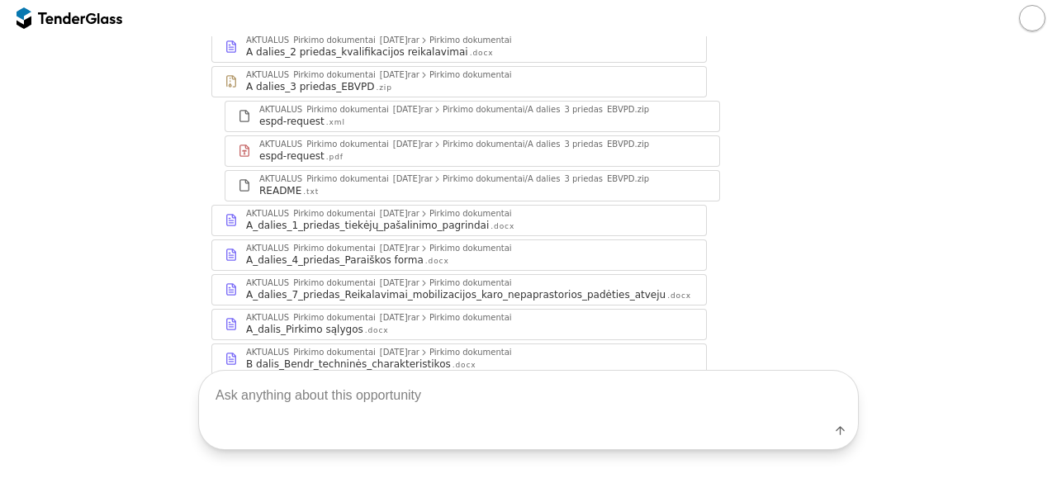
scroll to position [254, 0]
